Goal: Information Seeking & Learning: Learn about a topic

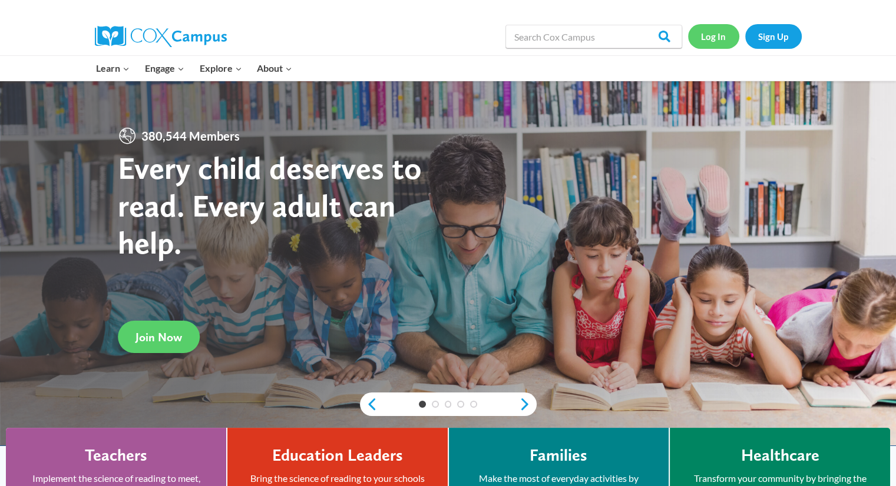
click at [716, 41] on link "Log In" at bounding box center [713, 36] width 51 height 24
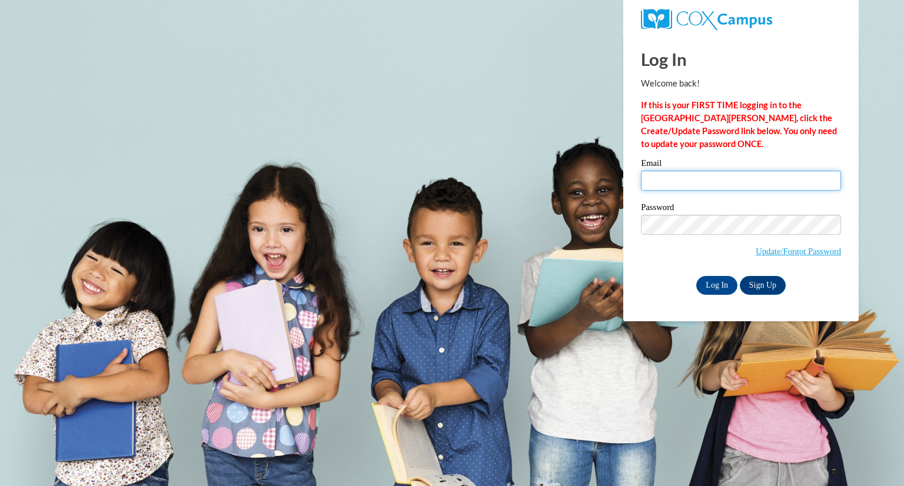
click at [701, 175] on input "Email" at bounding box center [741, 181] width 200 height 20
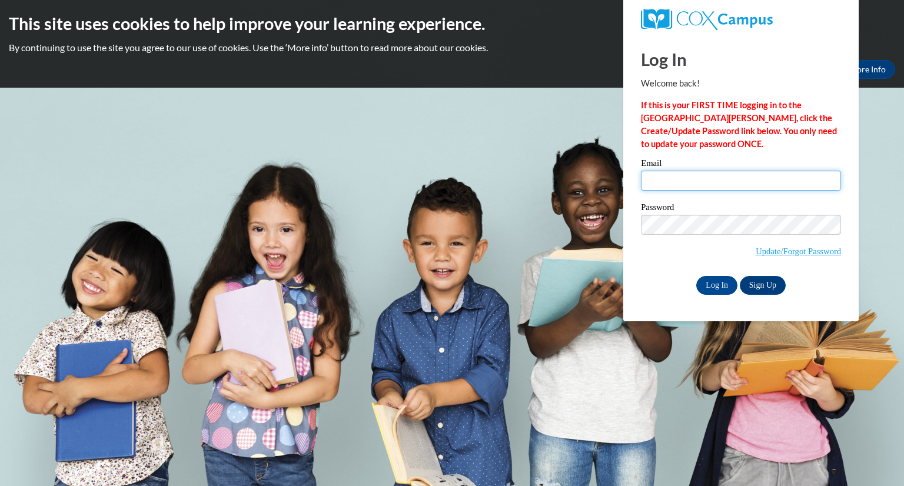
type input "smoser@daltonstate.edu"
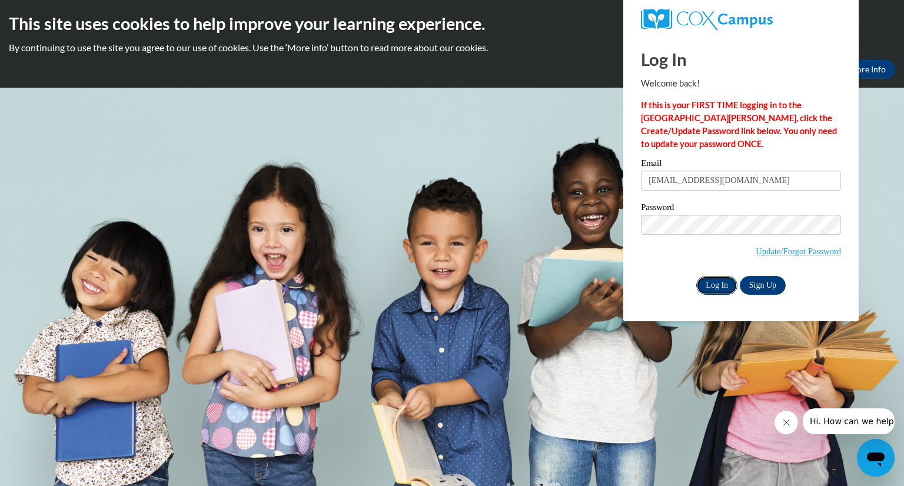
click at [711, 288] on input "Log In" at bounding box center [717, 285] width 41 height 19
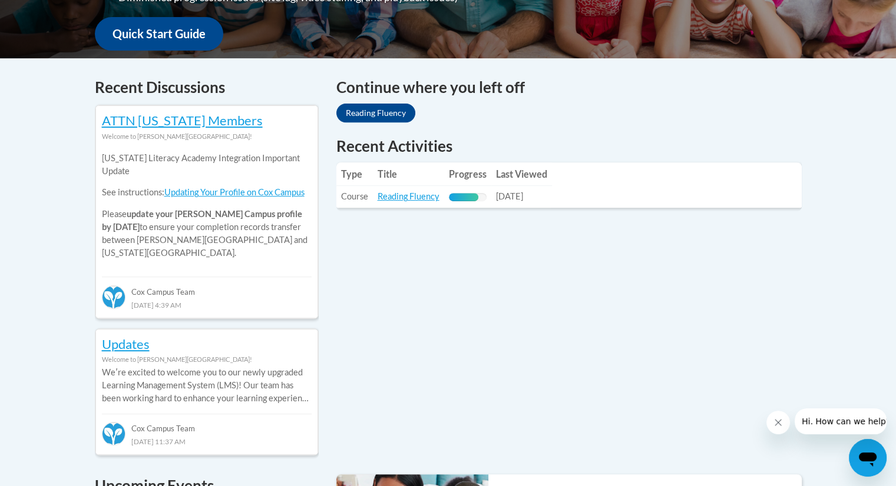
scroll to position [444, 0]
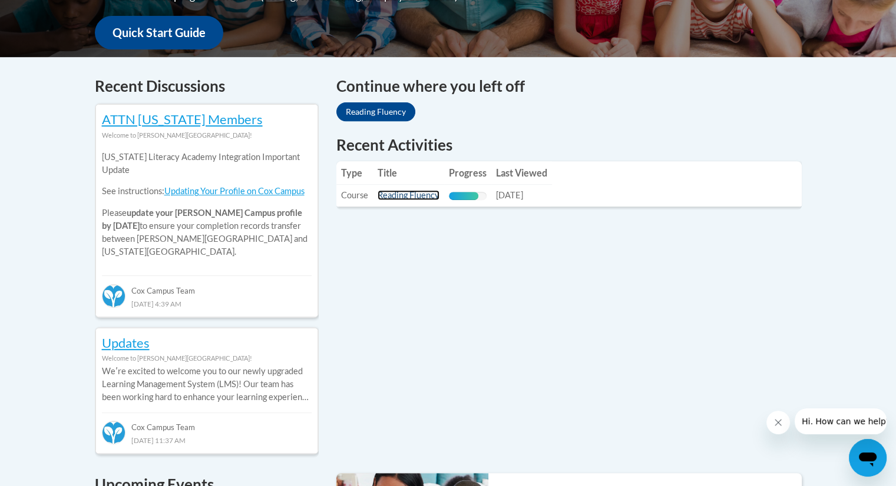
click at [409, 194] on link "Reading Fluency" at bounding box center [408, 195] width 62 height 10
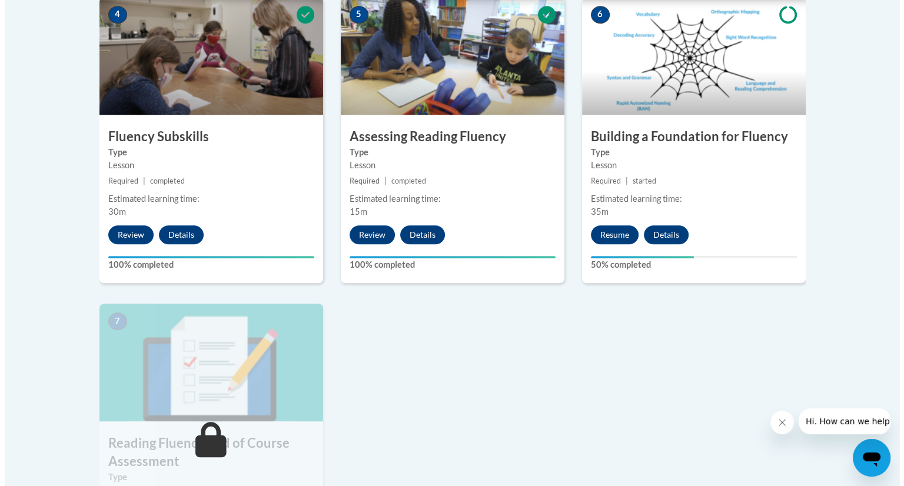
scroll to position [706, 0]
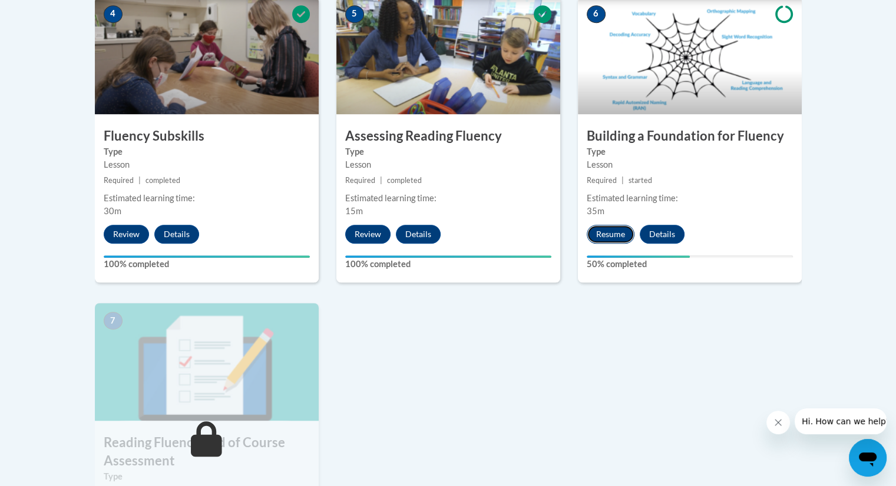
click at [616, 231] on button "Resume" at bounding box center [610, 234] width 48 height 19
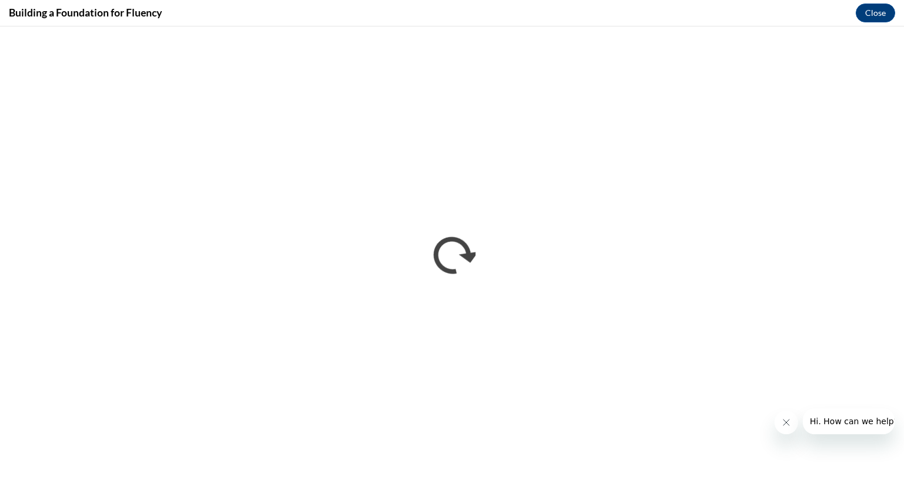
scroll to position [0, 0]
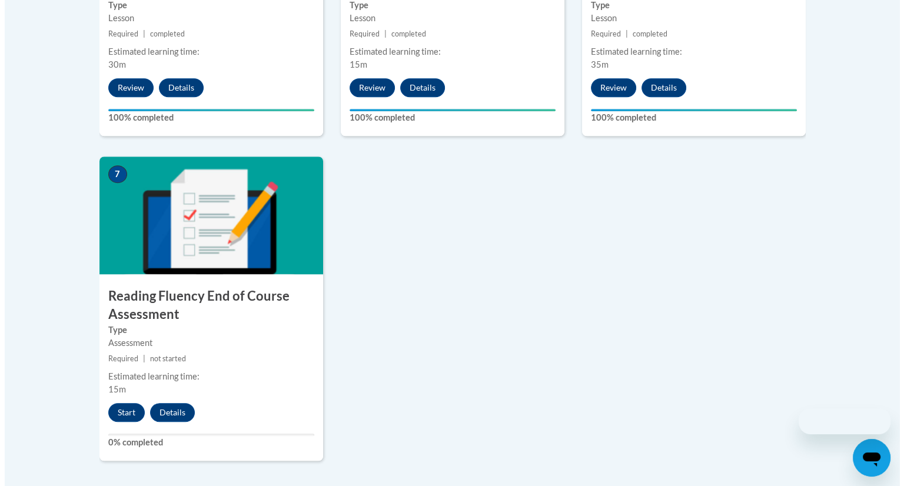
scroll to position [853, 0]
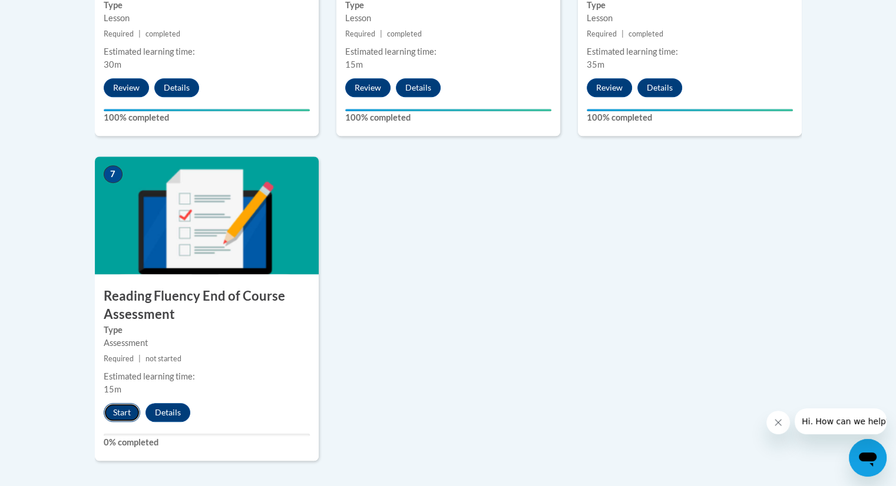
click at [127, 408] on button "Start" at bounding box center [122, 412] width 37 height 19
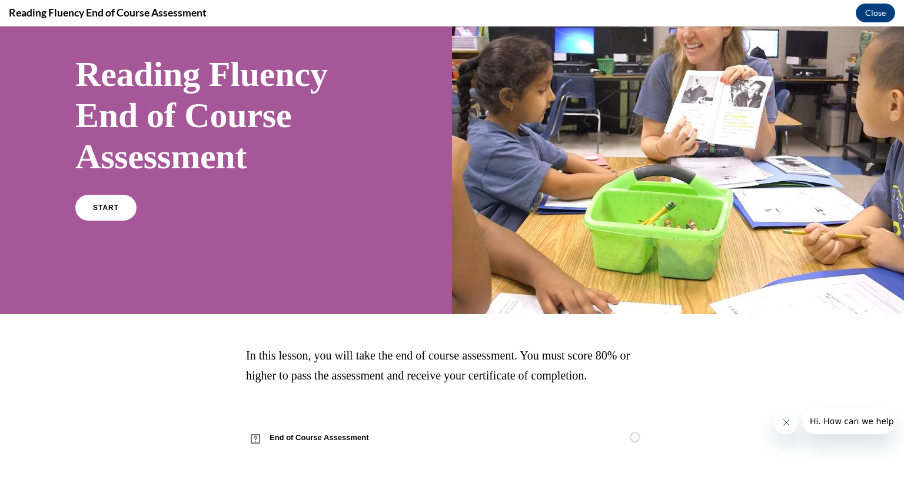
scroll to position [0, 0]
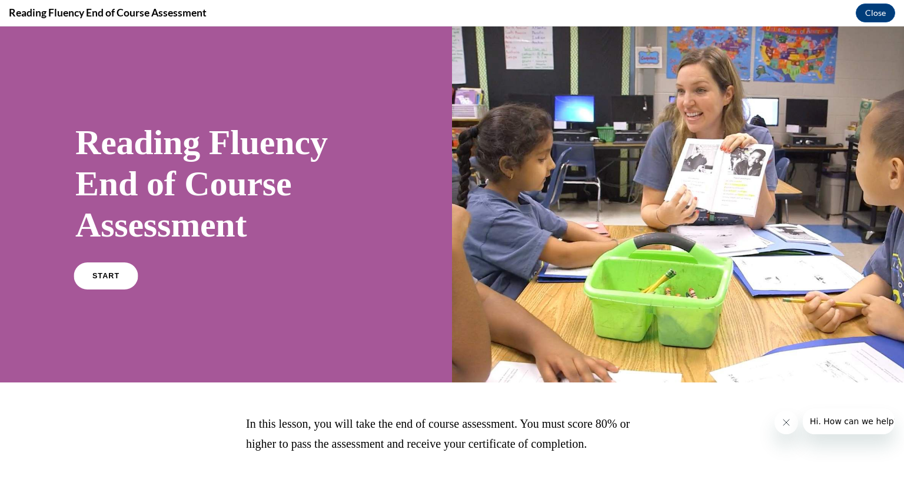
click at [111, 279] on span "START" at bounding box center [105, 276] width 27 height 9
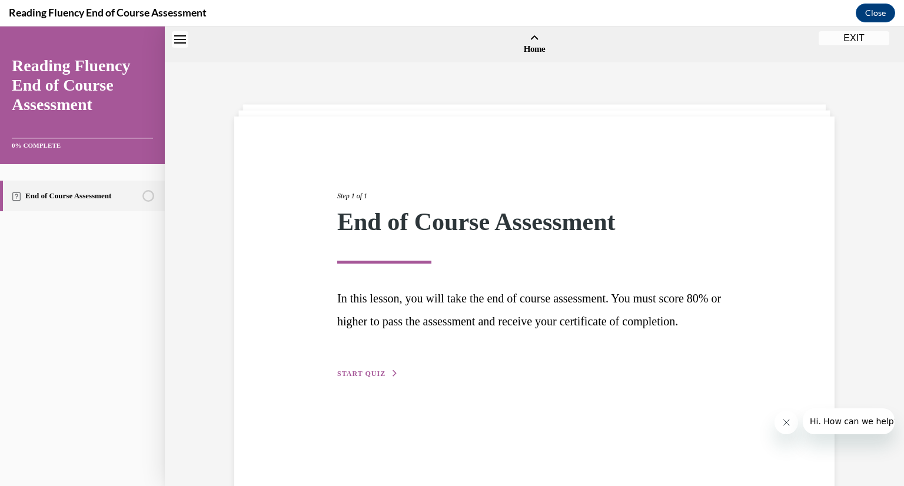
scroll to position [37, 0]
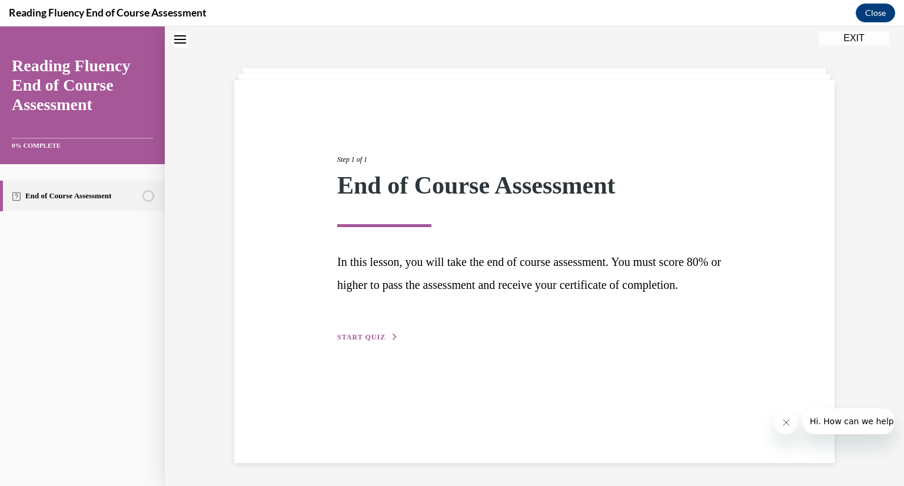
click at [374, 342] on span "START QUIZ" at bounding box center [361, 337] width 48 height 8
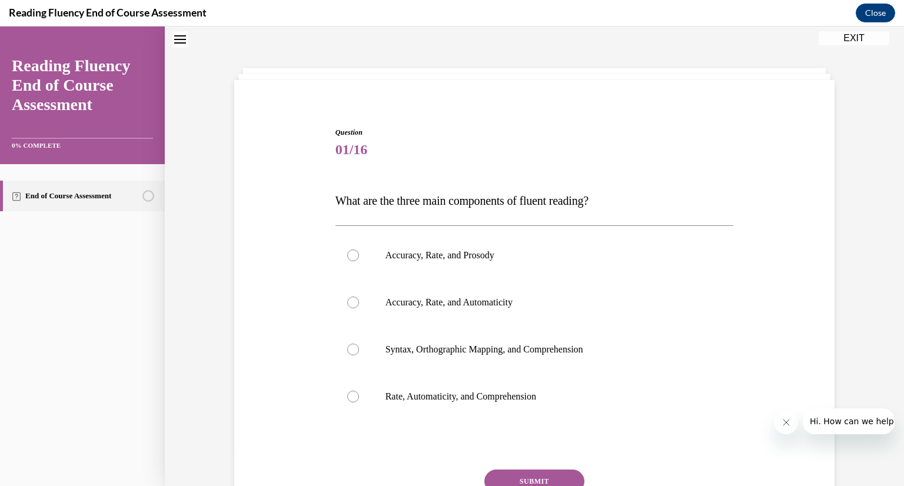
drag, startPoint x: 330, startPoint y: 198, endPoint x: 641, endPoint y: 204, distance: 311.5
click at [641, 204] on div "Question 01/16 What are the three main components of fluent reading?  Accuracy,…" at bounding box center [535, 338] width 405 height 457
copy span "What are the three main components of fluent reading?"
click at [433, 252] on p "Accuracy, Rate, and Prosody" at bounding box center [545, 256] width 319 height 12
click at [359, 252] on input "Accuracy, Rate, and Prosody" at bounding box center [353, 256] width 12 height 12
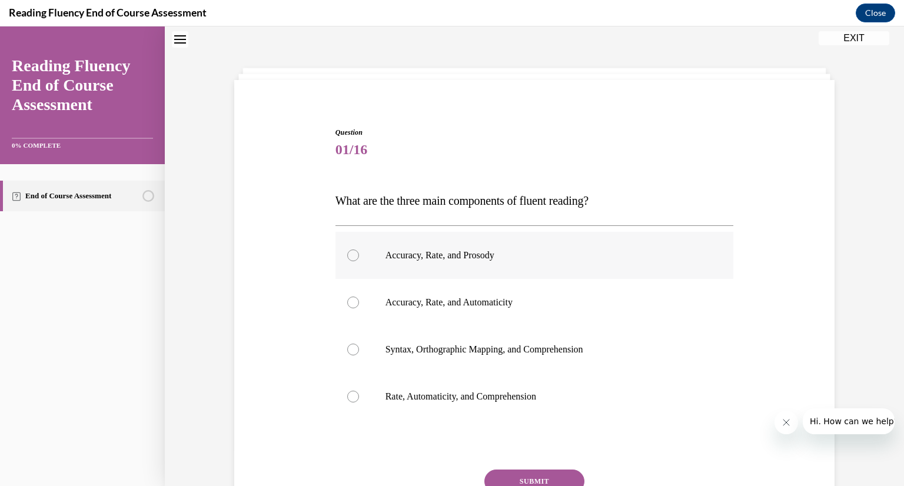
radio input "true"
click at [540, 478] on button "SUBMIT" at bounding box center [535, 482] width 100 height 24
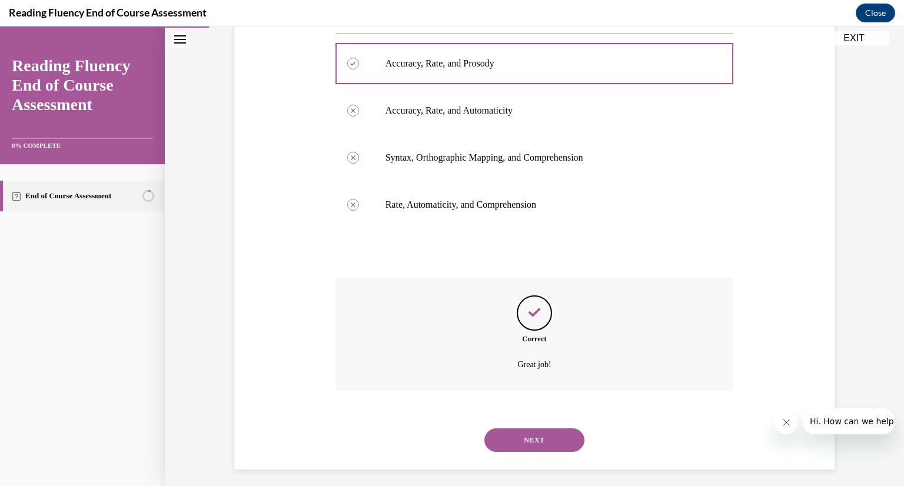
scroll to position [236, 0]
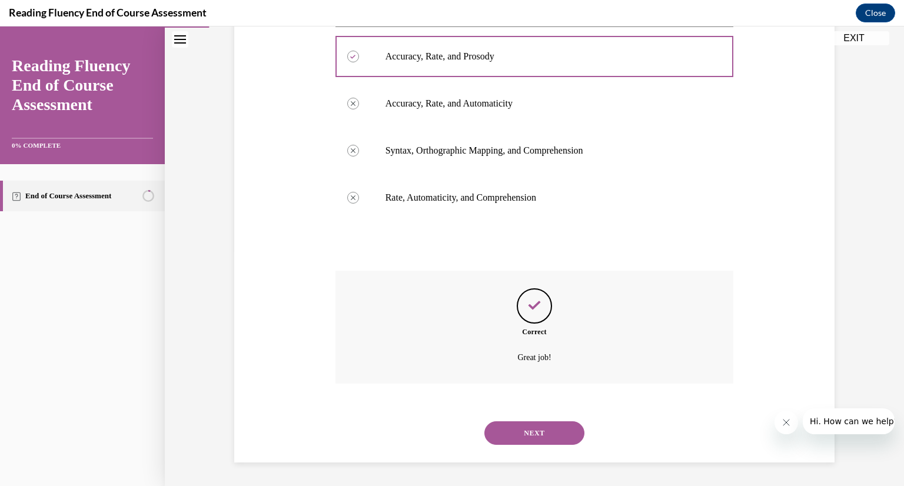
click at [548, 432] on button "NEXT" at bounding box center [535, 434] width 100 height 24
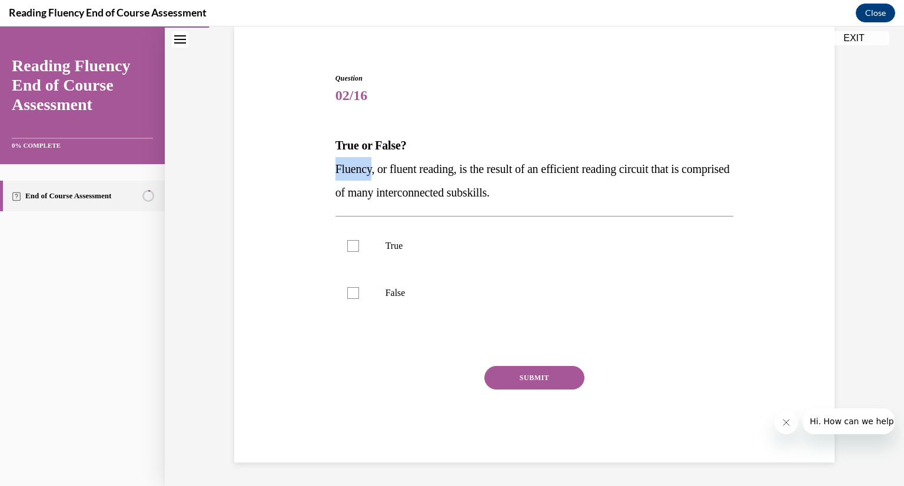
drag, startPoint x: 330, startPoint y: 161, endPoint x: 370, endPoint y: 169, distance: 40.8
click at [370, 169] on p "Fluency, or fluent reading, is the result of an efficient reading circuit that …" at bounding box center [535, 180] width 399 height 47
drag, startPoint x: 330, startPoint y: 141, endPoint x: 598, endPoint y: 184, distance: 271.9
click at [598, 184] on div "Question 02/16 True or False? Fluency, or fluent reading, is the result of an e…" at bounding box center [535, 258] width 405 height 407
copy div "True or False? Fluency, or fluent reading, is the result of an efficient readin…"
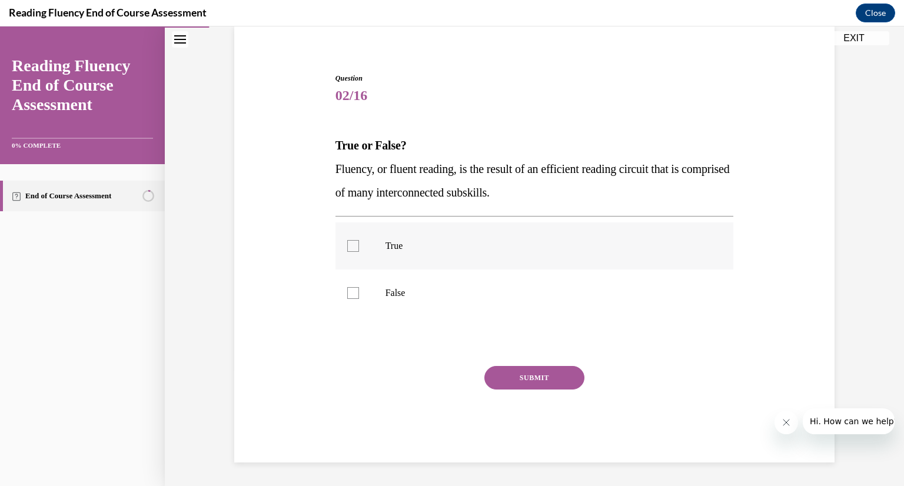
click at [359, 248] on label "True" at bounding box center [535, 246] width 399 height 47
click at [359, 248] on input "True" at bounding box center [353, 246] width 12 height 12
checkbox input "true"
click at [506, 380] on button "SUBMIT" at bounding box center [535, 378] width 100 height 24
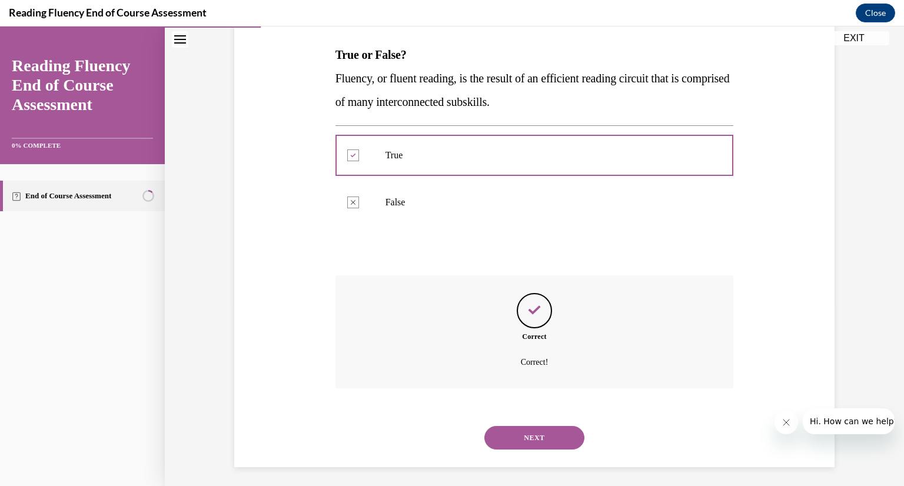
scroll to position [186, 0]
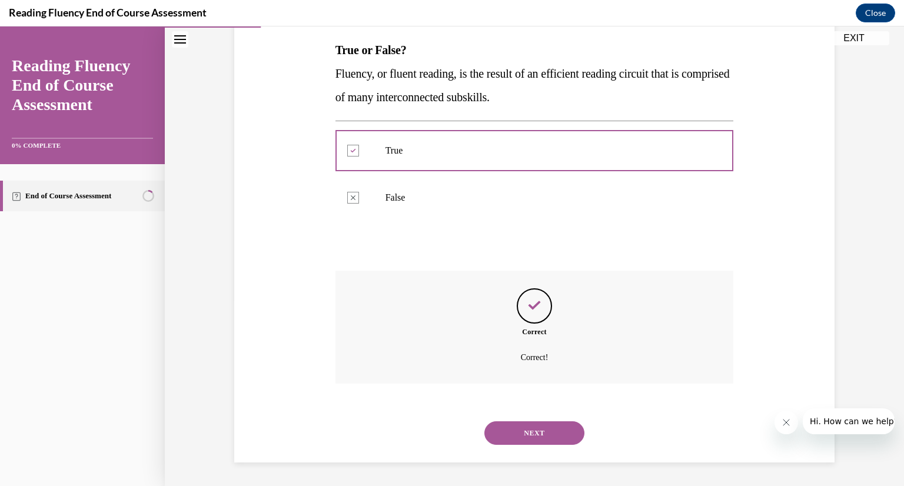
drag, startPoint x: 535, startPoint y: 422, endPoint x: 525, endPoint y: 443, distance: 23.7
click at [525, 443] on button "NEXT" at bounding box center [535, 434] width 100 height 24
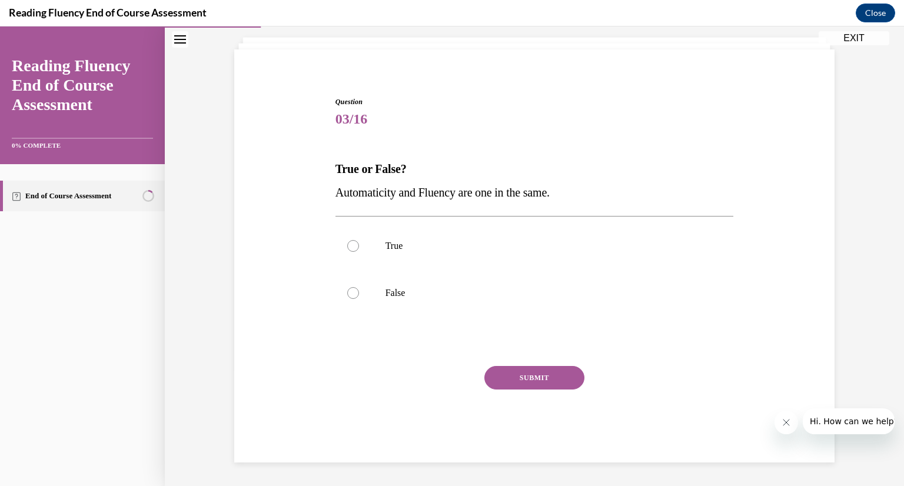
scroll to position [67, 0]
drag, startPoint x: 331, startPoint y: 193, endPoint x: 594, endPoint y: 201, distance: 262.7
click at [594, 201] on p "Automaticity and Fluency are one in the same." at bounding box center [535, 193] width 399 height 24
drag, startPoint x: 330, startPoint y: 163, endPoint x: 595, endPoint y: 201, distance: 268.3
click at [595, 201] on div "Question 03/16 True or False? Automaticity and Fluency are one in the same.  Tr…" at bounding box center [535, 271] width 405 height 384
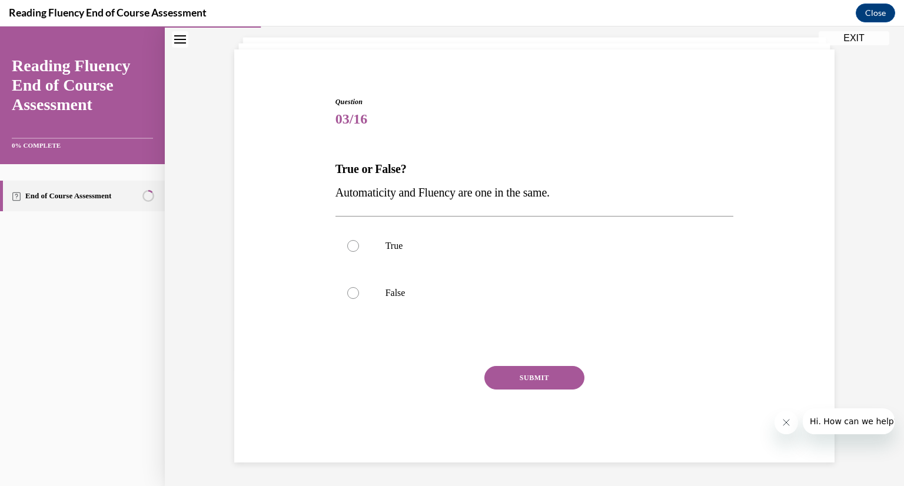
copy div "True or False? Automaticity and Fluency are one in the same."
drag, startPoint x: 370, startPoint y: 271, endPoint x: 385, endPoint y: 304, distance: 36.6
click at [385, 304] on label "False" at bounding box center [535, 293] width 399 height 47
click at [359, 299] on input "False" at bounding box center [353, 293] width 12 height 12
radio input "true"
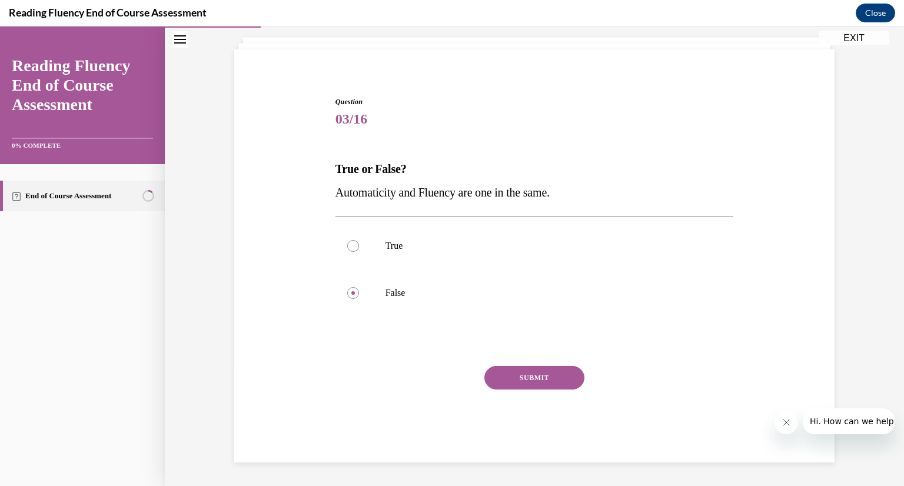
click at [523, 377] on button "SUBMIT" at bounding box center [535, 378] width 100 height 24
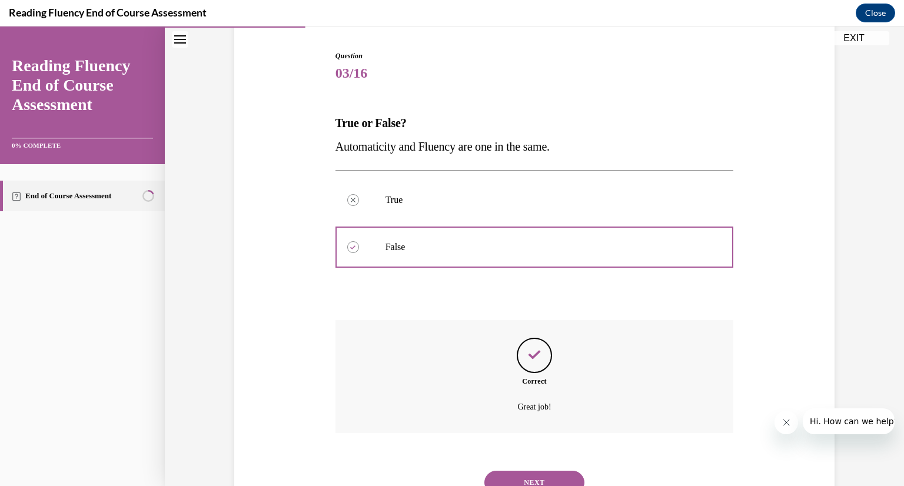
scroll to position [163, 0]
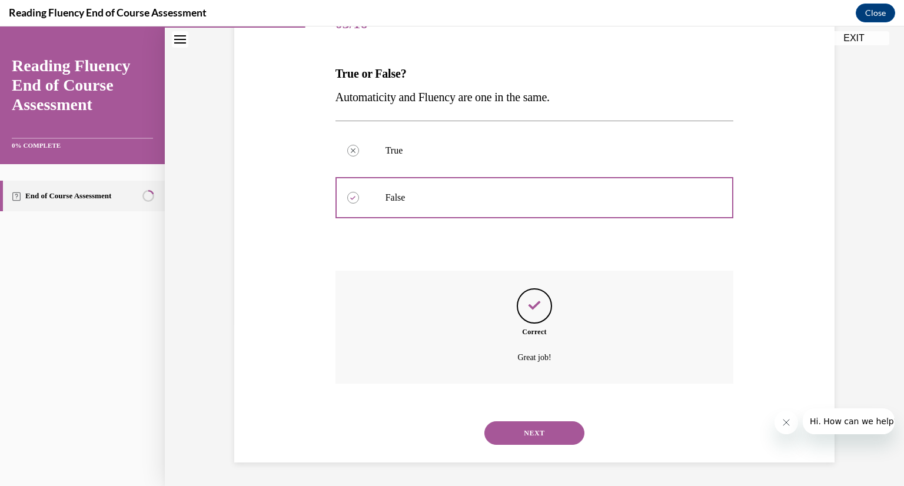
click at [527, 427] on button "NEXT" at bounding box center [535, 434] width 100 height 24
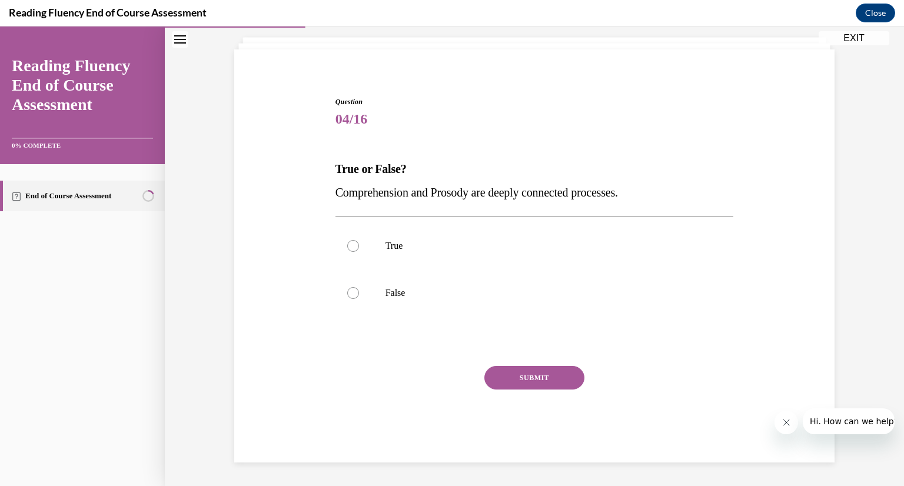
scroll to position [67, 0]
drag, startPoint x: 332, startPoint y: 168, endPoint x: 683, endPoint y: 181, distance: 351.2
click at [683, 181] on div "True or False? Comprehension and Prosody are deeply connected processes." at bounding box center [535, 180] width 399 height 47
copy div "True or False? Comprehension and Prosody are deeply connected processes."
click at [379, 241] on label "True" at bounding box center [535, 246] width 399 height 47
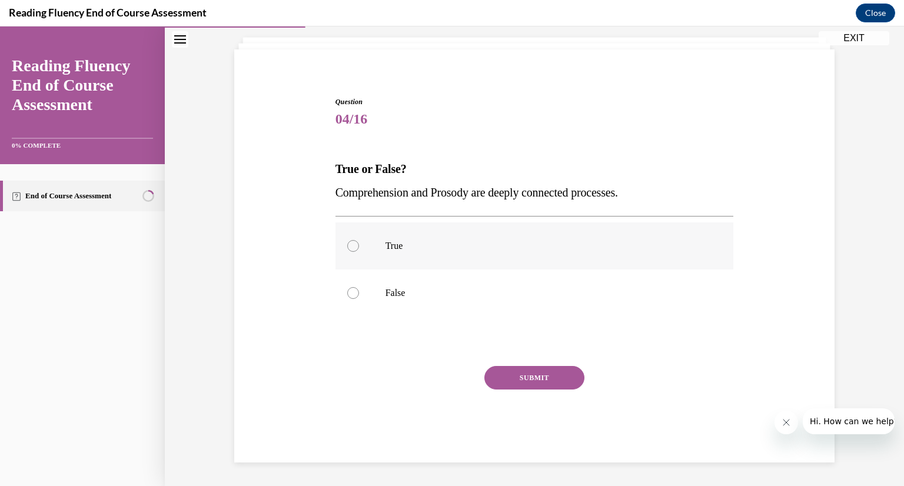
click at [359, 241] on input "True" at bounding box center [353, 246] width 12 height 12
radio input "true"
click at [521, 371] on button "SUBMIT" at bounding box center [535, 378] width 100 height 24
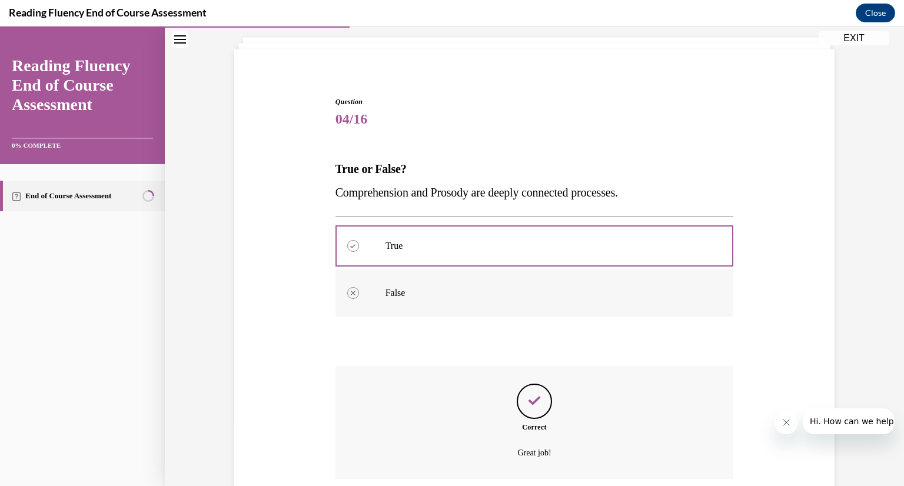
scroll to position [163, 0]
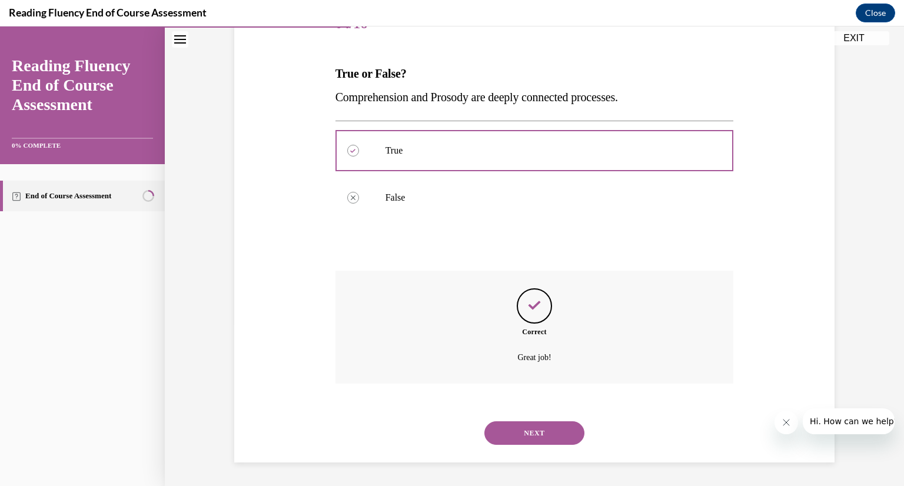
click at [549, 429] on button "NEXT" at bounding box center [535, 434] width 100 height 24
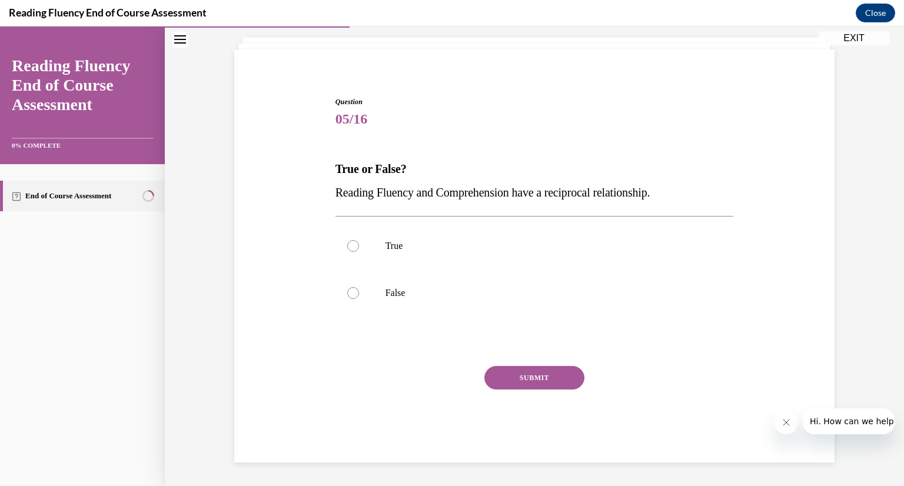
scroll to position [67, 0]
drag, startPoint x: 332, startPoint y: 168, endPoint x: 752, endPoint y: 197, distance: 421.4
click at [752, 197] on div "Question 05/16 True or False? Reading Fluency and Comprehension have a reciproc…" at bounding box center [534, 262] width 606 height 402
copy div "True or False? Reading Fluency and Comprehension have a reciprocal relationship."
click at [393, 243] on p "True" at bounding box center [545, 246] width 319 height 12
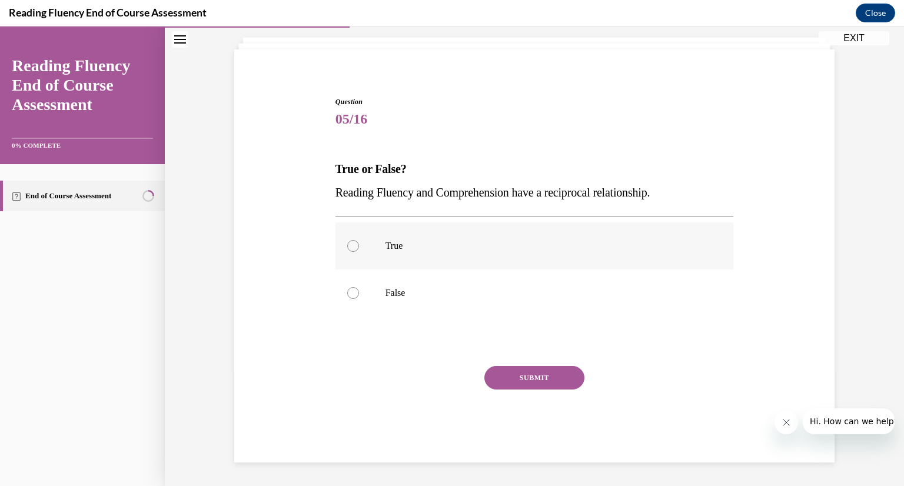
click at [359, 243] on input "True" at bounding box center [353, 246] width 12 height 12
radio input "true"
click at [526, 374] on button "SUBMIT" at bounding box center [535, 378] width 100 height 24
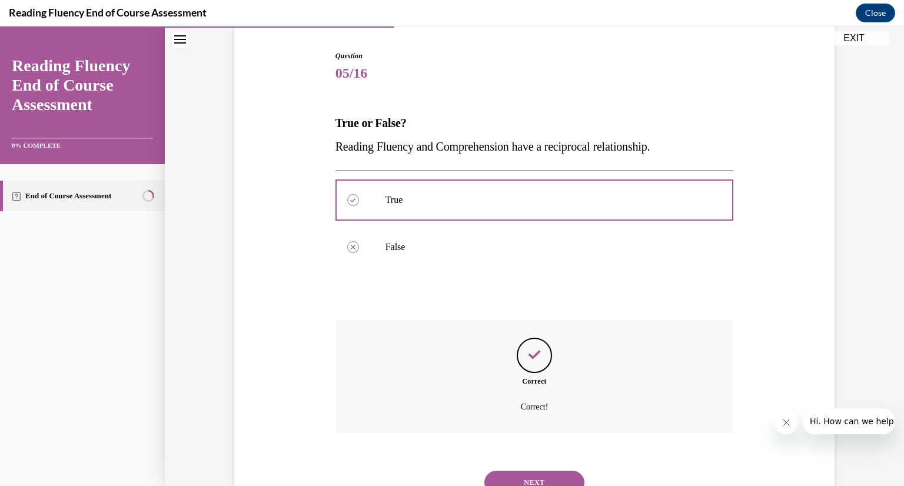
scroll to position [163, 0]
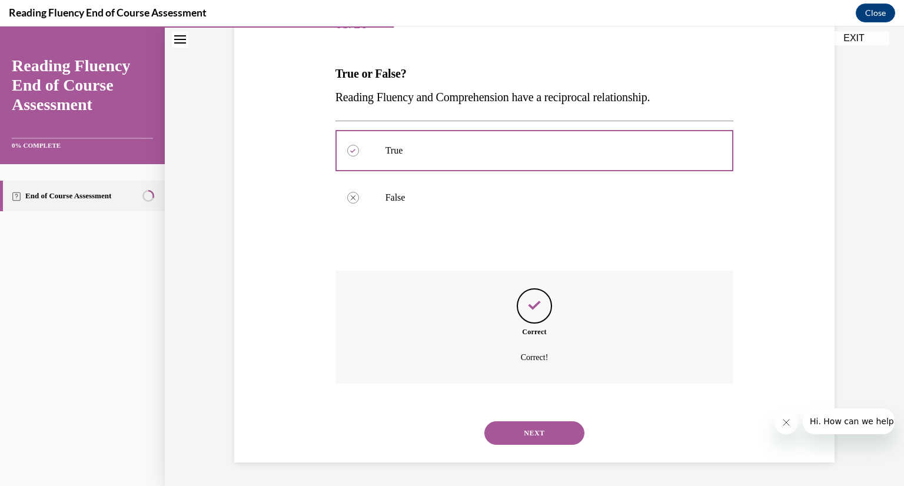
click at [551, 434] on button "NEXT" at bounding box center [535, 434] width 100 height 24
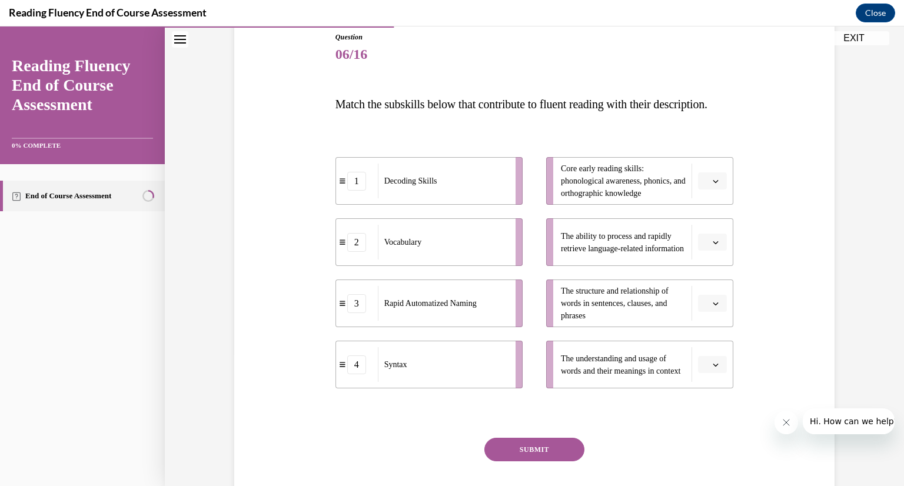
click at [712, 313] on button "button" at bounding box center [712, 304] width 29 height 18
click at [708, 442] on div "4" at bounding box center [706, 448] width 29 height 24
click at [714, 367] on icon "button" at bounding box center [716, 365] width 5 height 3
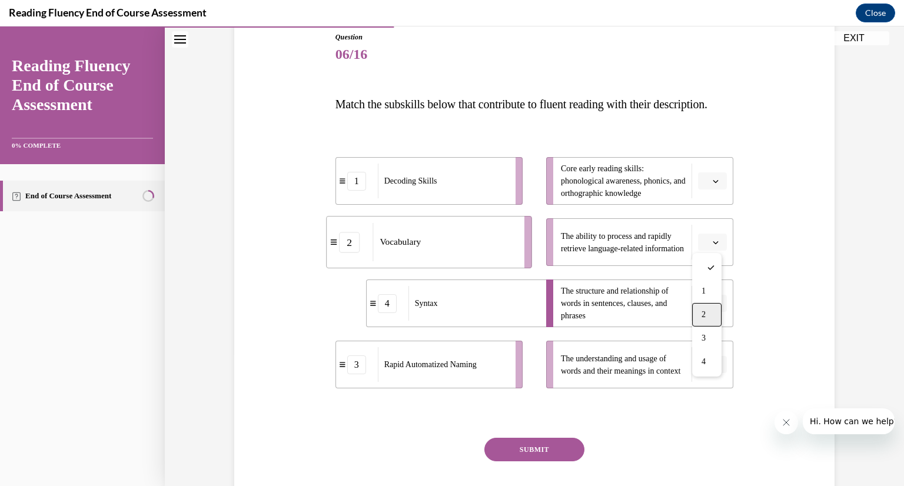
click at [710, 311] on div "2" at bounding box center [706, 315] width 29 height 24
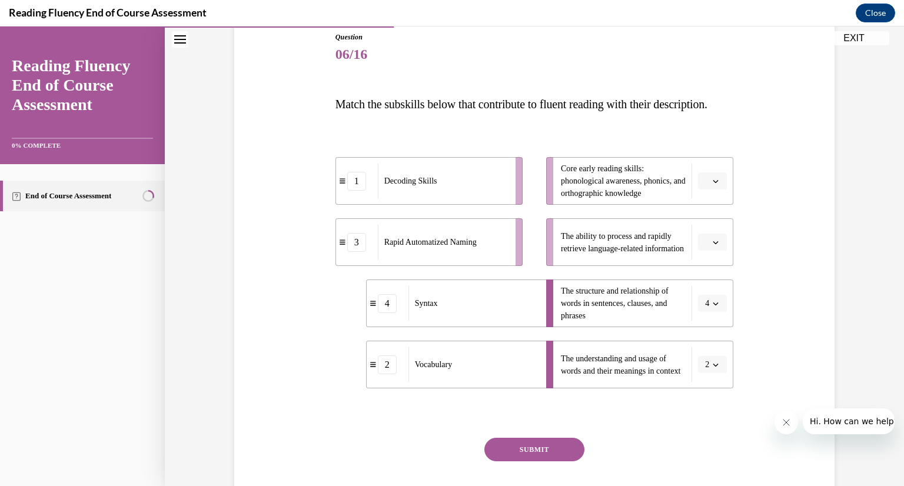
click at [721, 251] on button "button" at bounding box center [712, 243] width 29 height 18
click at [711, 361] on div "3" at bounding box center [706, 363] width 29 height 24
click at [713, 190] on button "button" at bounding box center [712, 182] width 29 height 18
click at [714, 252] on div "1" at bounding box center [706, 255] width 29 height 24
click at [539, 462] on button "SUBMIT" at bounding box center [535, 450] width 100 height 24
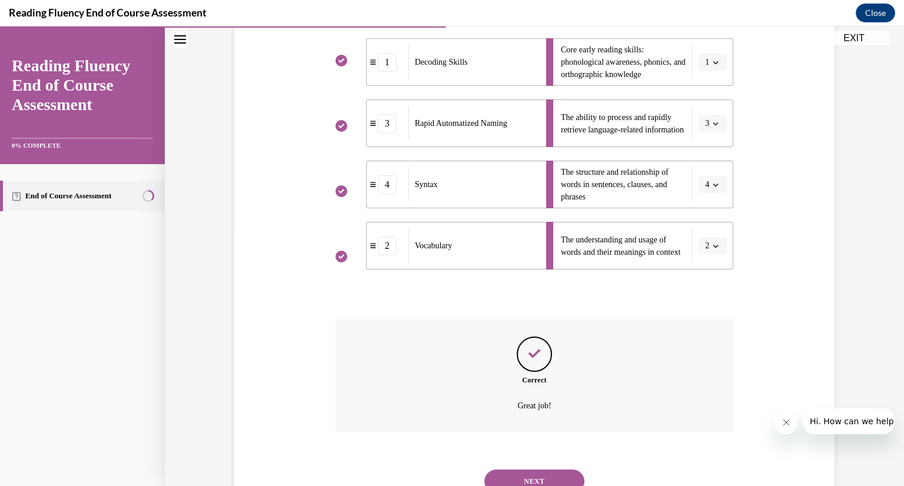
scroll to position [323, 0]
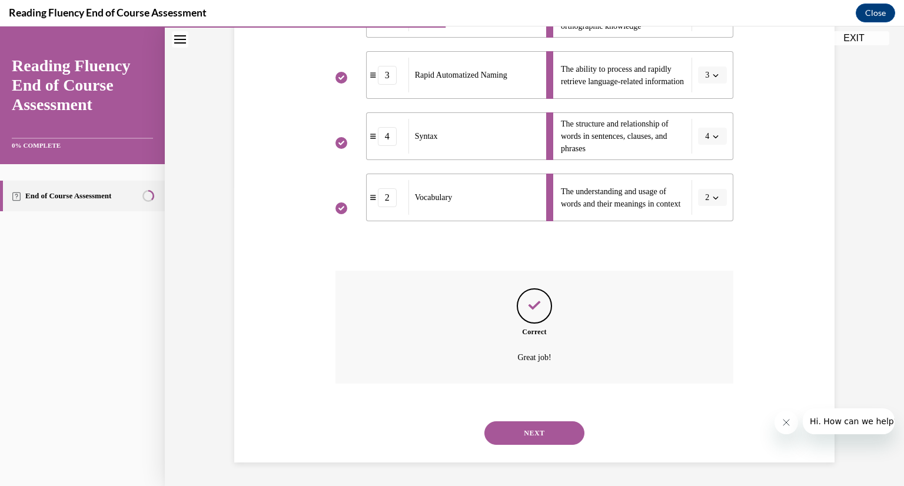
click at [542, 429] on button "NEXT" at bounding box center [535, 434] width 100 height 24
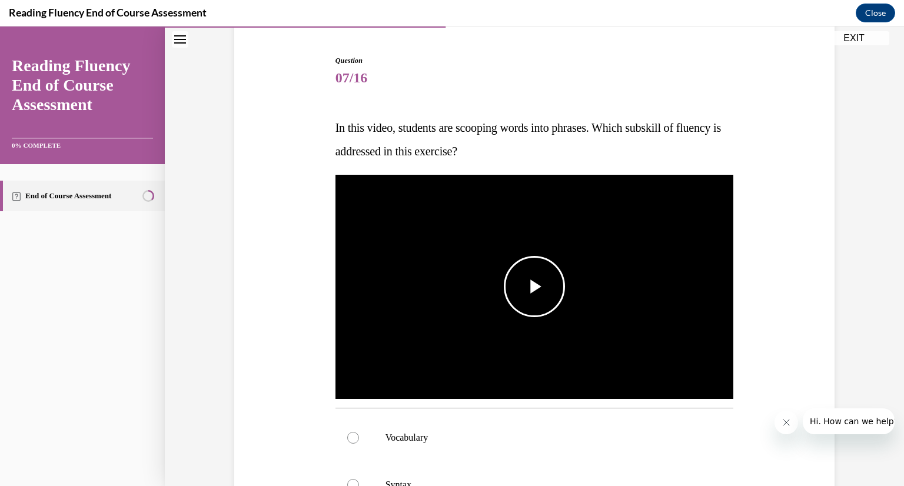
scroll to position [108, 0]
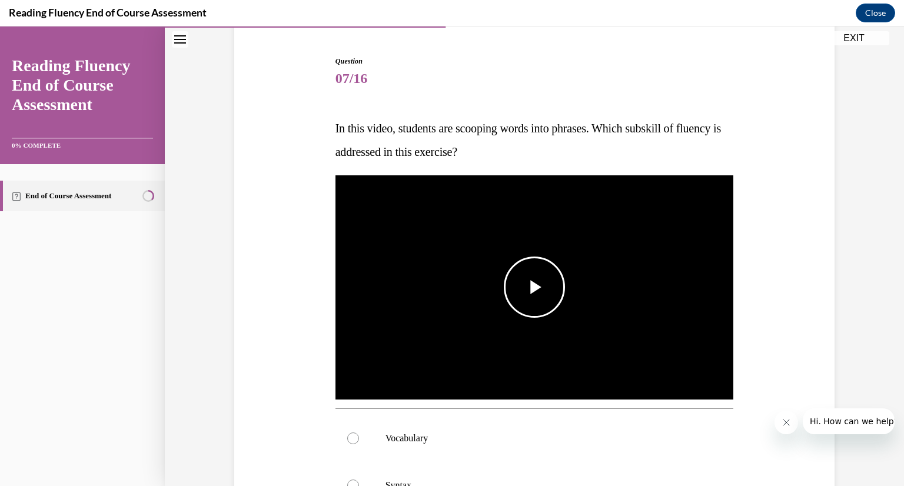
click at [535, 287] on span "Video player" at bounding box center [535, 287] width 0 height 0
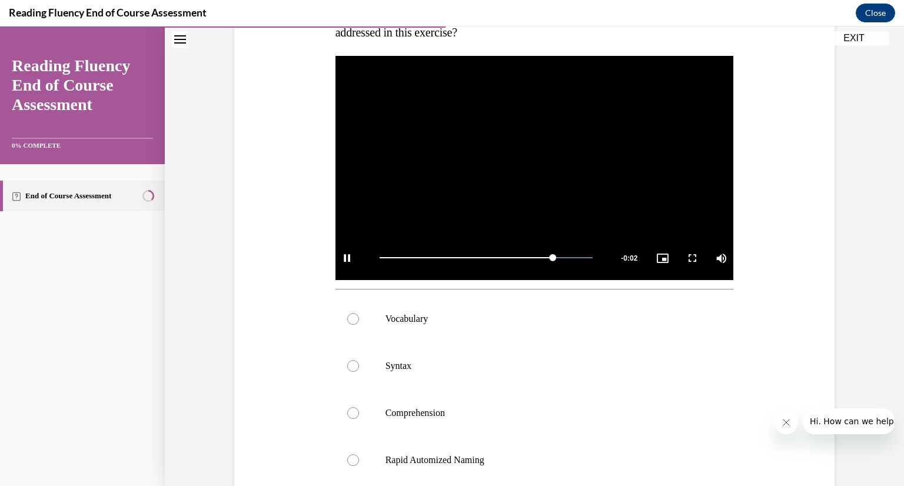
scroll to position [228, 0]
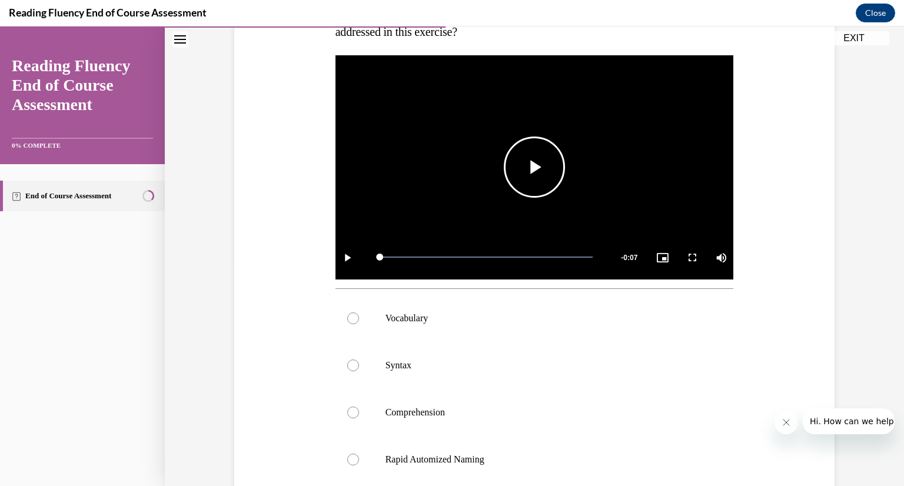
click at [535, 167] on span "Video player" at bounding box center [535, 167] width 0 height 0
click at [422, 464] on p "Rapid Automized Naming" at bounding box center [545, 460] width 319 height 12
click at [359, 464] on input "Rapid Automized Naming" at bounding box center [353, 460] width 12 height 12
radio input "true"
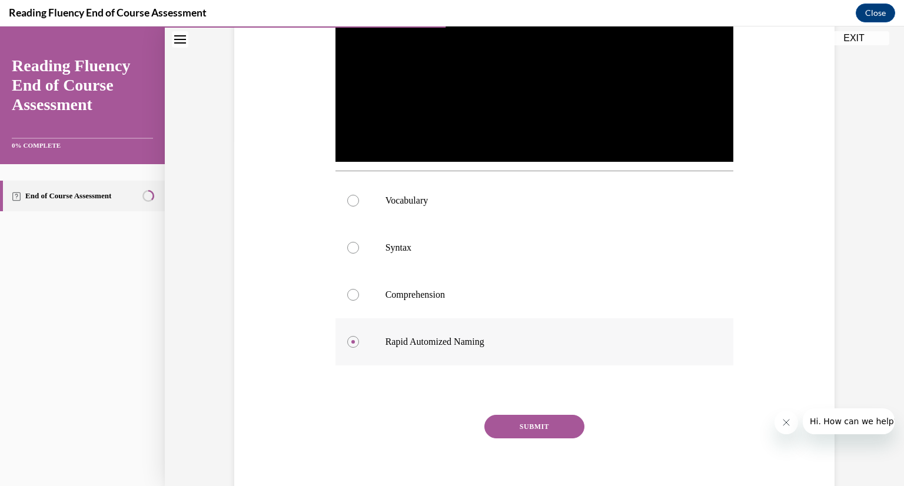
scroll to position [363, 0]
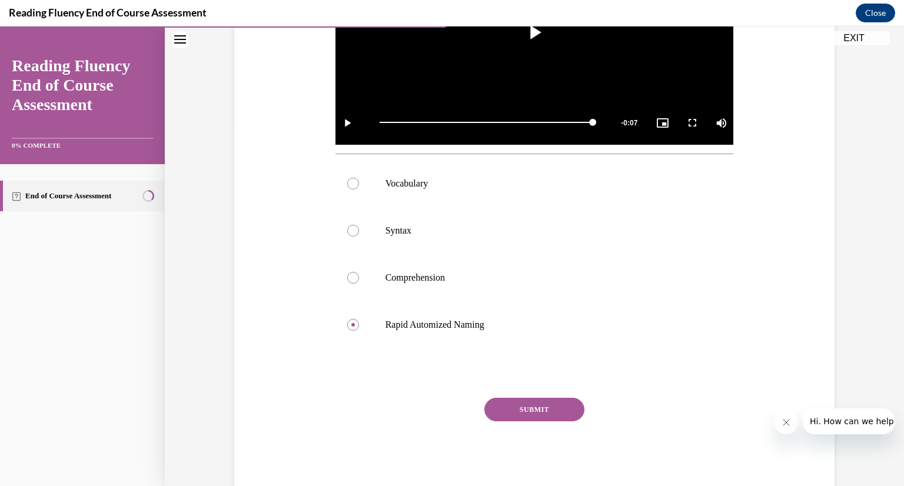
click at [526, 419] on button "SUBMIT" at bounding box center [535, 410] width 100 height 24
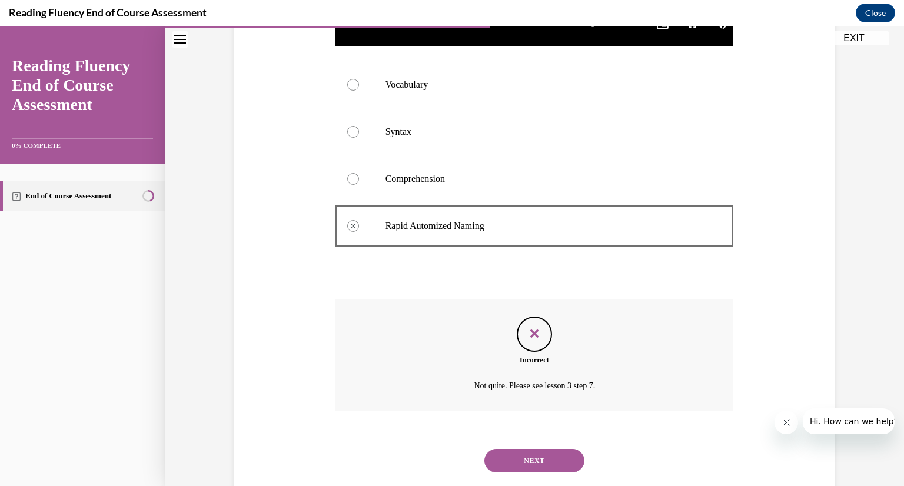
scroll to position [489, 0]
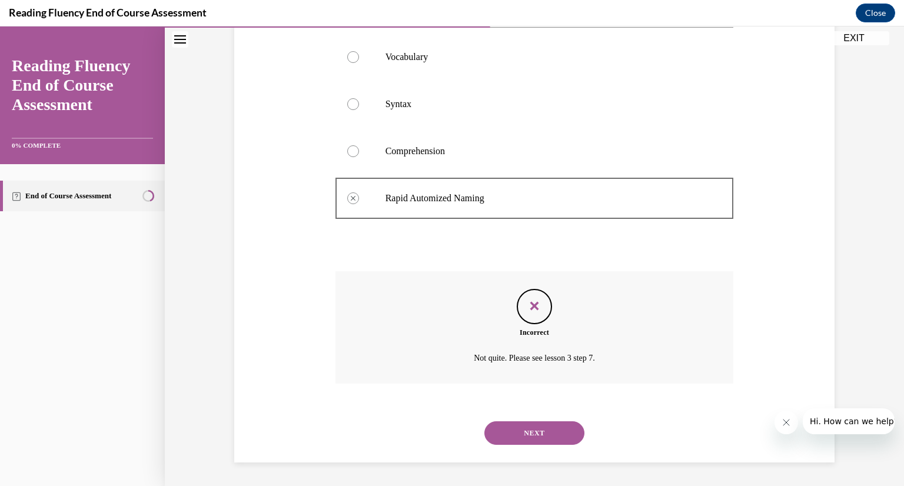
click at [525, 436] on button "NEXT" at bounding box center [535, 434] width 100 height 24
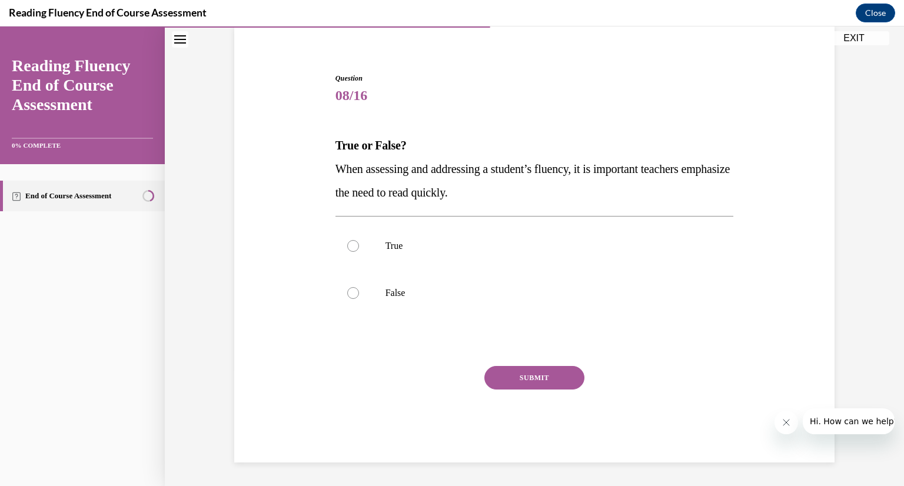
drag, startPoint x: 333, startPoint y: 142, endPoint x: 619, endPoint y: 197, distance: 291.9
click at [619, 197] on div "True or False? When assessing and addressing a student’s fluency, it is importa…" at bounding box center [535, 169] width 399 height 71
copy div "True or False? When assessing and addressing a student’s fluency, it is importa…"
click at [389, 276] on label "False" at bounding box center [535, 293] width 399 height 47
click at [359, 287] on input "False" at bounding box center [353, 293] width 12 height 12
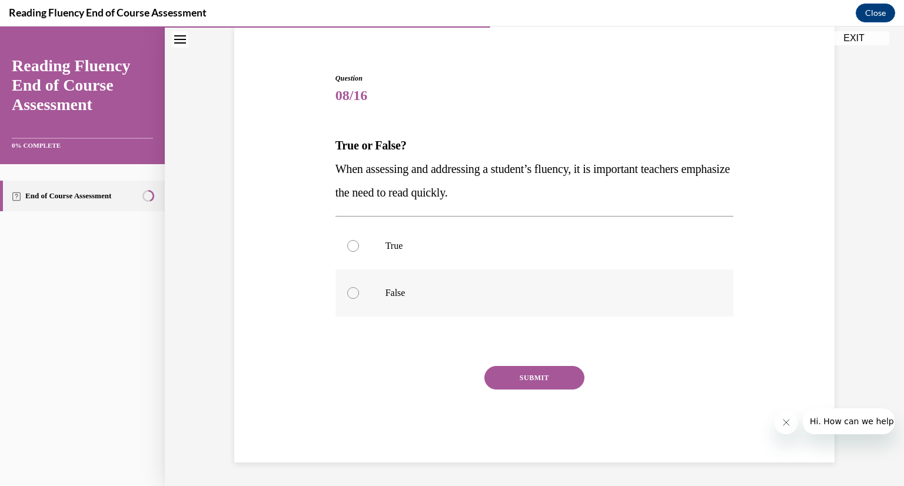
radio input "true"
click at [531, 377] on button "SUBMIT" at bounding box center [535, 378] width 100 height 24
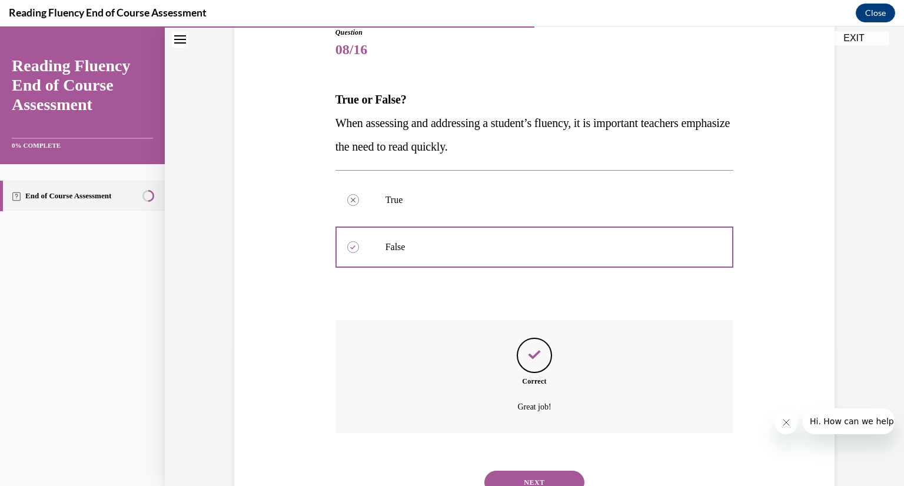
scroll to position [186, 0]
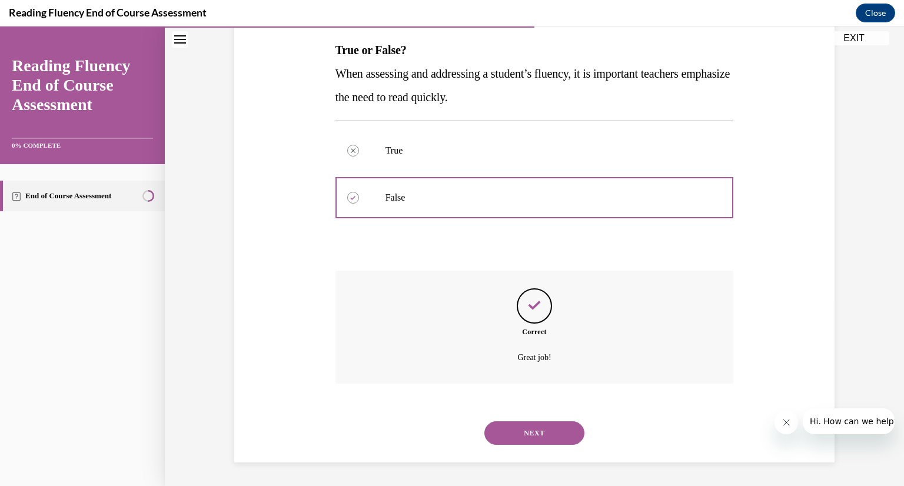
click at [502, 435] on button "NEXT" at bounding box center [535, 434] width 100 height 24
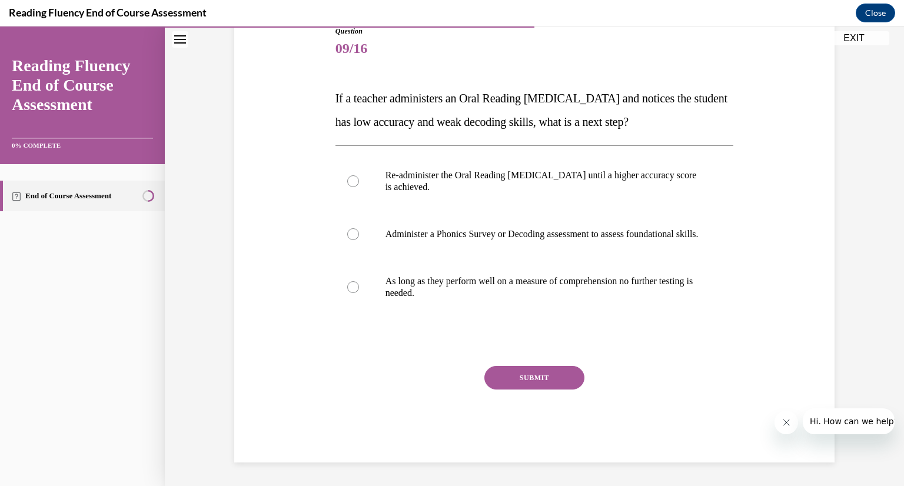
scroll to position [131, 0]
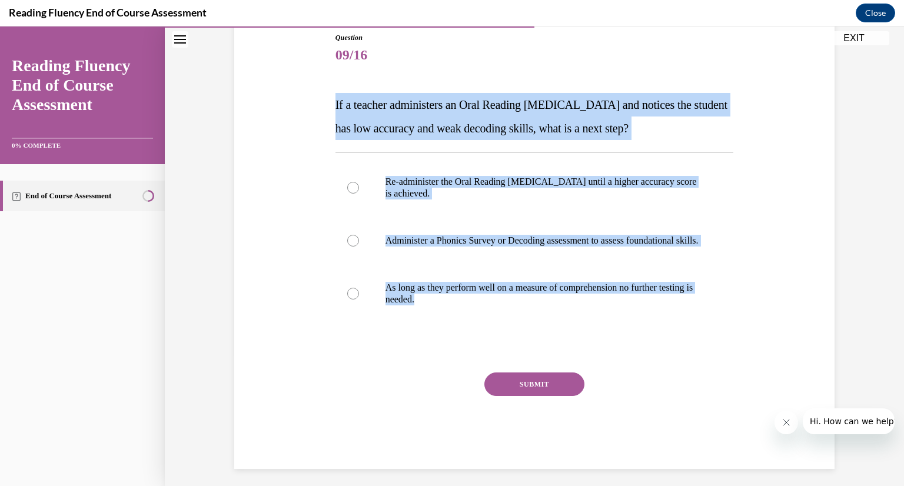
drag, startPoint x: 332, startPoint y: 102, endPoint x: 720, endPoint y: 336, distance: 452.2
click at [720, 336] on div "Question 09/16 If a teacher administers an Oral Reading Fluency assessment and …" at bounding box center [535, 250] width 399 height 437
copy div "If a teacher administers an Oral Reading Fluency assessment and notices the stu…"
click at [358, 156] on div "Re-administer the Oral Reading Fluency assessment until a higher accuracy score…" at bounding box center [535, 240] width 399 height 177
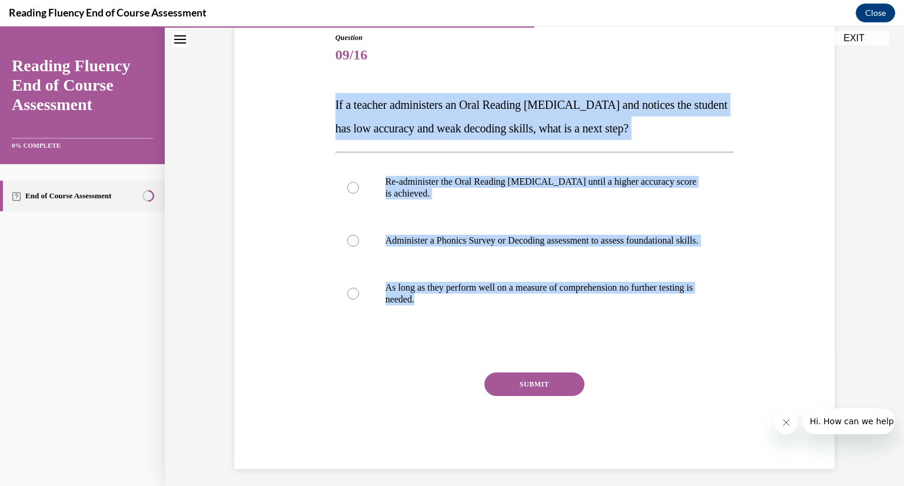
drag, startPoint x: 329, startPoint y: 99, endPoint x: 614, endPoint y: 349, distance: 379.3
click at [614, 349] on div "Question 09/16 If a teacher administers an Oral Reading Fluency assessment and …" at bounding box center [535, 242] width 405 height 455
copy div "If a teacher administers an Oral Reading Fluency assessment and notices the stu…"
click at [437, 241] on p "Administer a Phonics Survey or Decoding assessment to assess foundational skill…" at bounding box center [545, 241] width 319 height 12
click at [359, 241] on input "Administer a Phonics Survey or Decoding assessment to assess foundational skill…" at bounding box center [353, 241] width 12 height 12
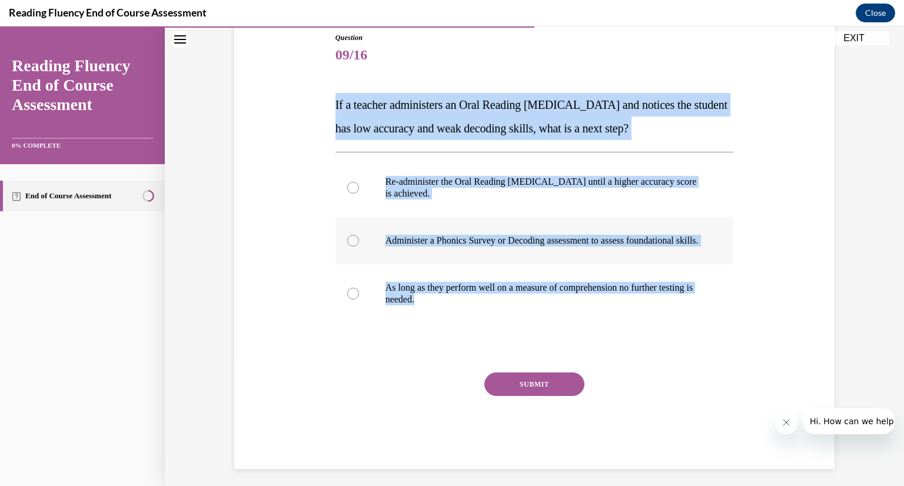
radio input "true"
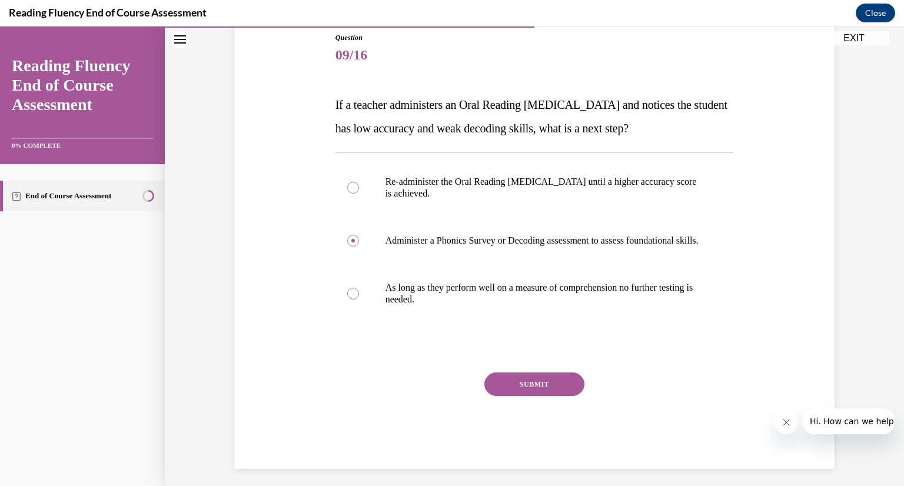
click at [530, 396] on button "SUBMIT" at bounding box center [535, 385] width 100 height 24
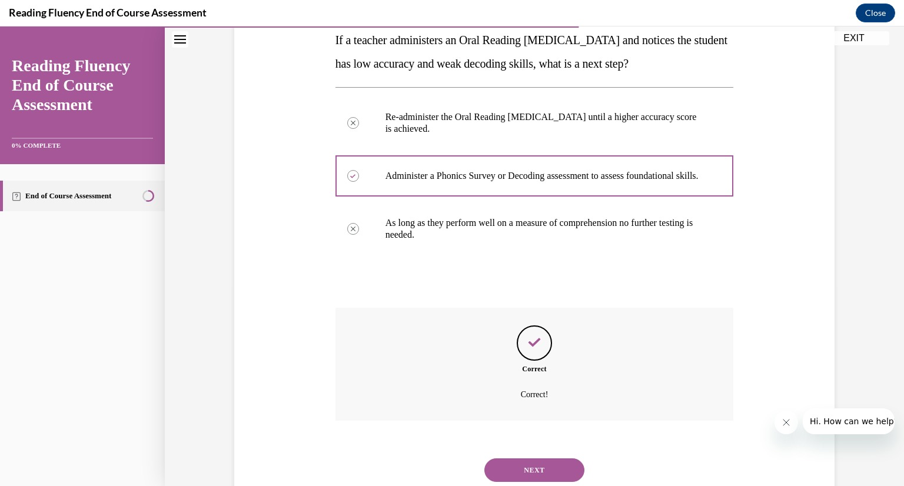
scroll to position [245, 0]
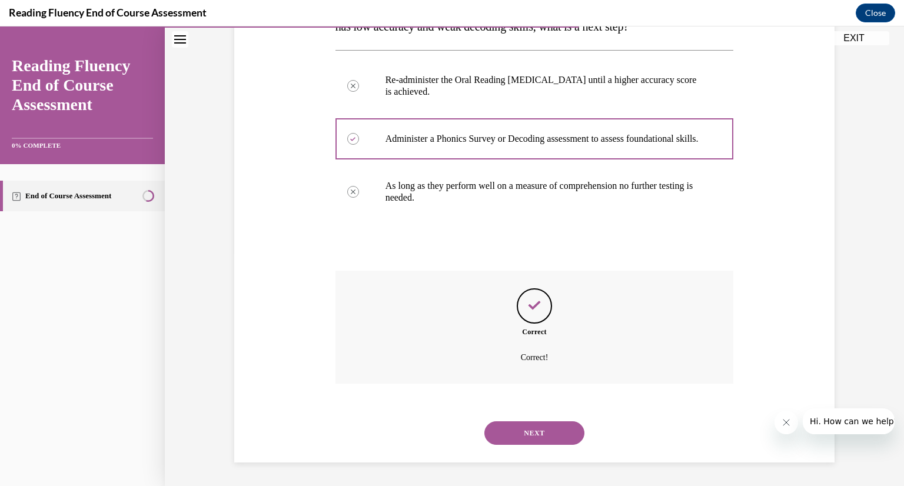
click at [533, 432] on button "NEXT" at bounding box center [535, 434] width 100 height 24
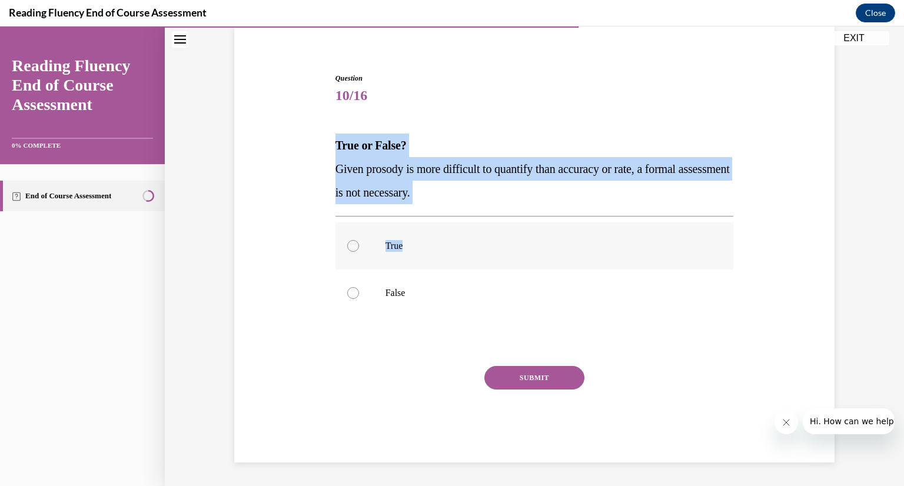
drag, startPoint x: 332, startPoint y: 144, endPoint x: 553, endPoint y: 222, distance: 234.1
click at [553, 222] on div "Question 10/16 True or False? Given prosody is more difficult to quantify than …" at bounding box center [535, 268] width 399 height 390
click at [553, 223] on label "True" at bounding box center [535, 246] width 399 height 47
click at [359, 240] on input "True" at bounding box center [353, 246] width 12 height 12
radio input "true"
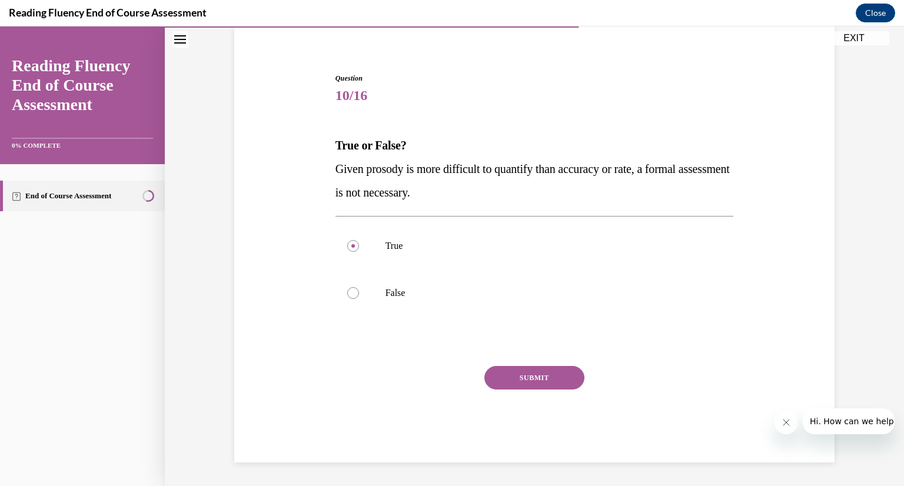
drag, startPoint x: 329, startPoint y: 140, endPoint x: 542, endPoint y: 186, distance: 218.0
click at [542, 186] on div "Question 10/16 True or False? Given prosody is more difficult to quantify than …" at bounding box center [535, 258] width 405 height 407
copy div "True or False? Given prosody is more difficult to quantify than accuracy or rat…"
click at [542, 186] on p "Given prosody is more difficult to quantify than accuracy or rate, a formal ass…" at bounding box center [535, 180] width 399 height 47
drag, startPoint x: 403, startPoint y: 279, endPoint x: 382, endPoint y: 300, distance: 29.6
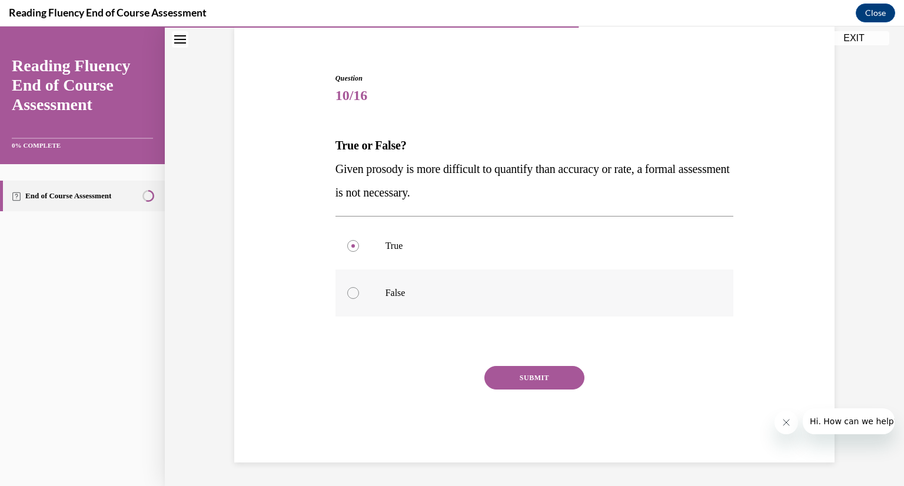
click at [382, 300] on label "False" at bounding box center [535, 293] width 399 height 47
click at [359, 299] on input "False" at bounding box center [353, 293] width 12 height 12
radio input "true"
click at [510, 372] on button "SUBMIT" at bounding box center [535, 378] width 100 height 24
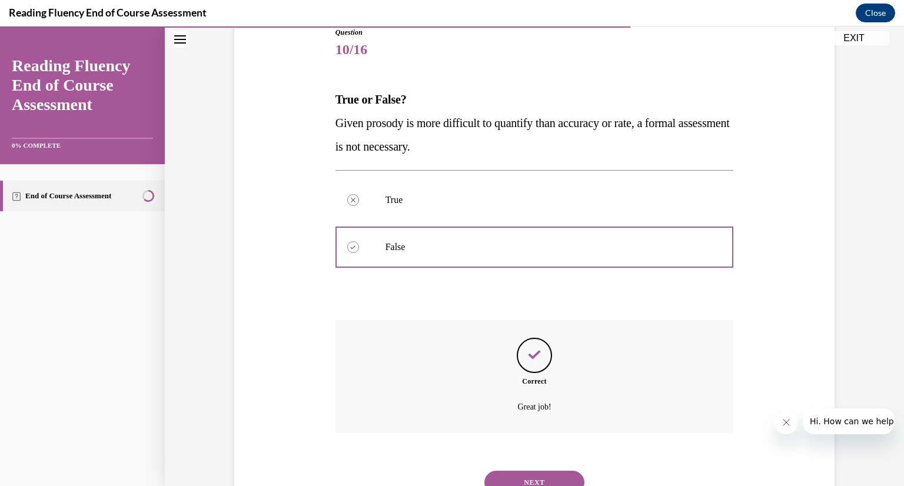
scroll to position [186, 0]
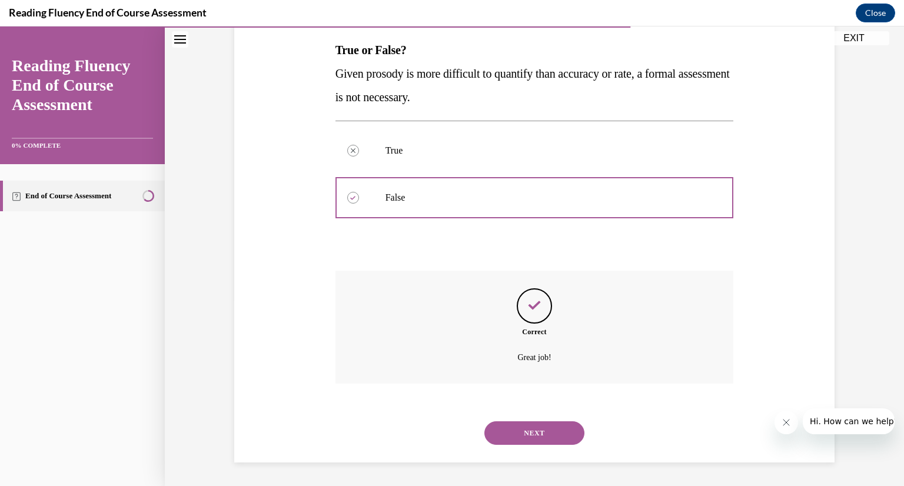
drag, startPoint x: 521, startPoint y: 427, endPoint x: 515, endPoint y: 436, distance: 10.6
click at [515, 436] on button "NEXT" at bounding box center [535, 434] width 100 height 24
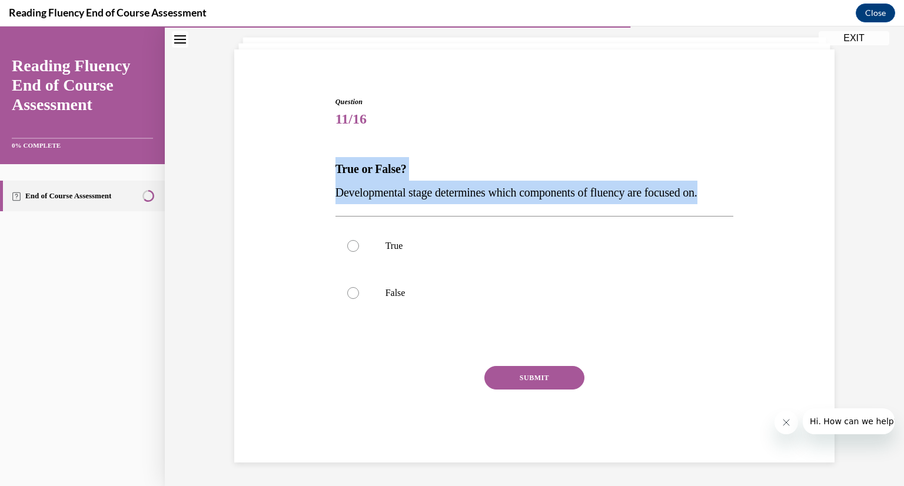
drag, startPoint x: 331, startPoint y: 167, endPoint x: 745, endPoint y: 191, distance: 414.6
click at [745, 191] on div "Question 11/16 True or False? Developmental stage determines which components o…" at bounding box center [534, 262] width 606 height 402
click at [386, 241] on p "True" at bounding box center [545, 246] width 319 height 12
click at [359, 241] on input "True" at bounding box center [353, 246] width 12 height 12
radio input "true"
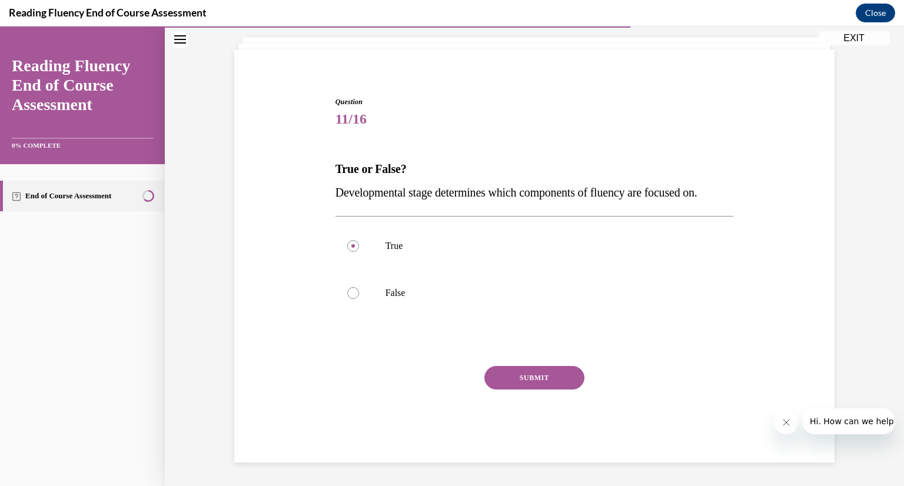
click at [548, 375] on button "SUBMIT" at bounding box center [535, 378] width 100 height 24
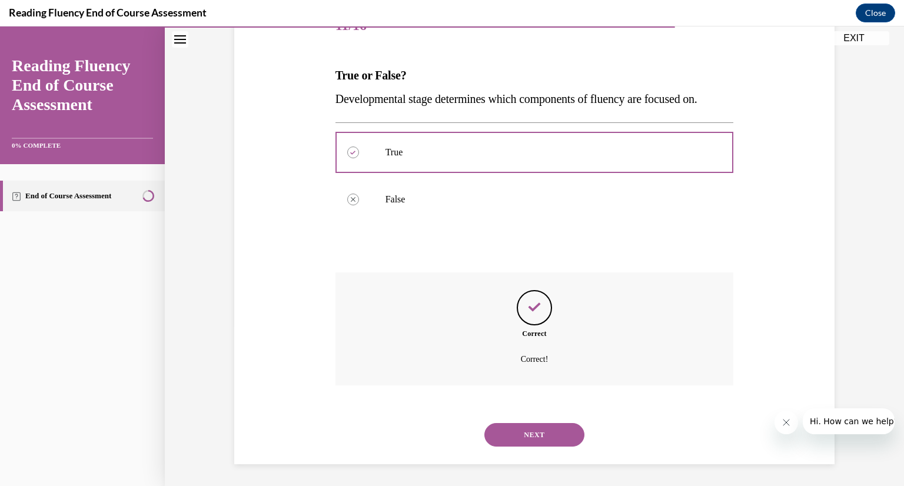
scroll to position [163, 0]
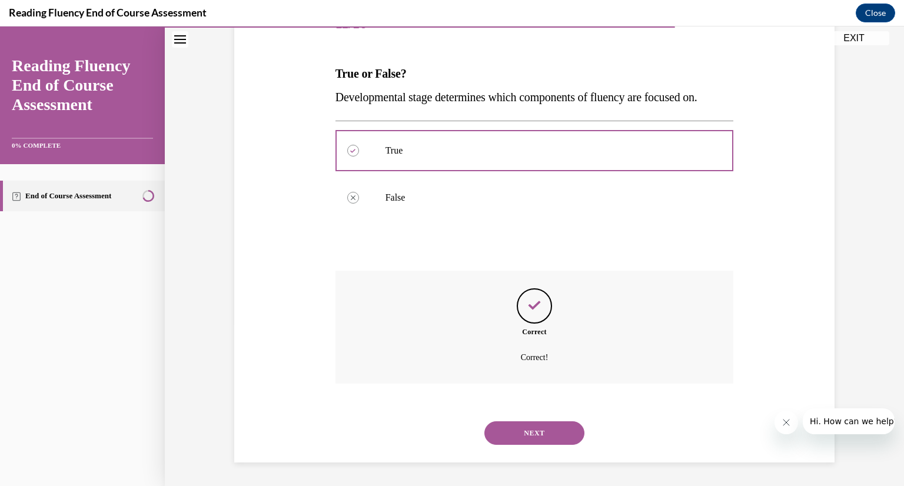
click at [516, 429] on button "NEXT" at bounding box center [535, 434] width 100 height 24
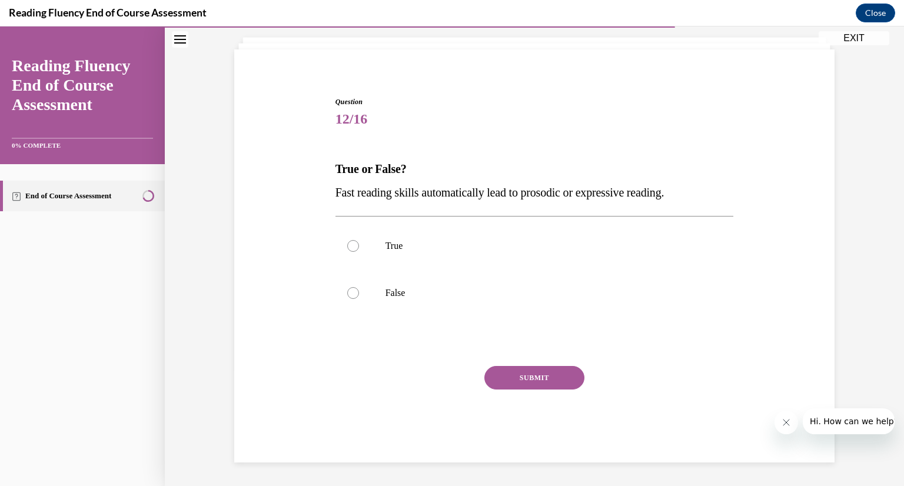
scroll to position [67, 0]
drag, startPoint x: 327, startPoint y: 166, endPoint x: 756, endPoint y: 190, distance: 429.3
click at [756, 190] on div "Question 12/16 True or False? Fast reading skills automatically lead to prosodi…" at bounding box center [534, 262] width 606 height 402
click at [536, 288] on p "False" at bounding box center [545, 293] width 319 height 12
click at [359, 288] on input "False" at bounding box center [353, 293] width 12 height 12
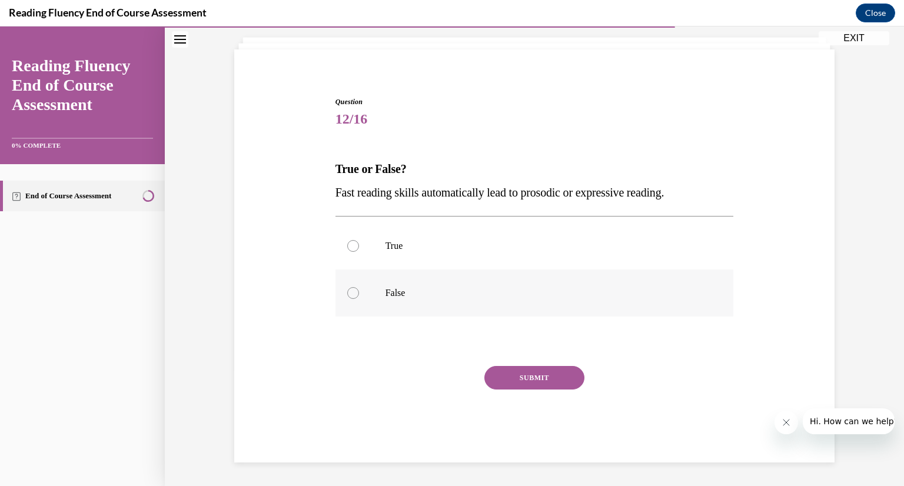
radio input "true"
click at [542, 367] on button "SUBMIT" at bounding box center [535, 378] width 100 height 24
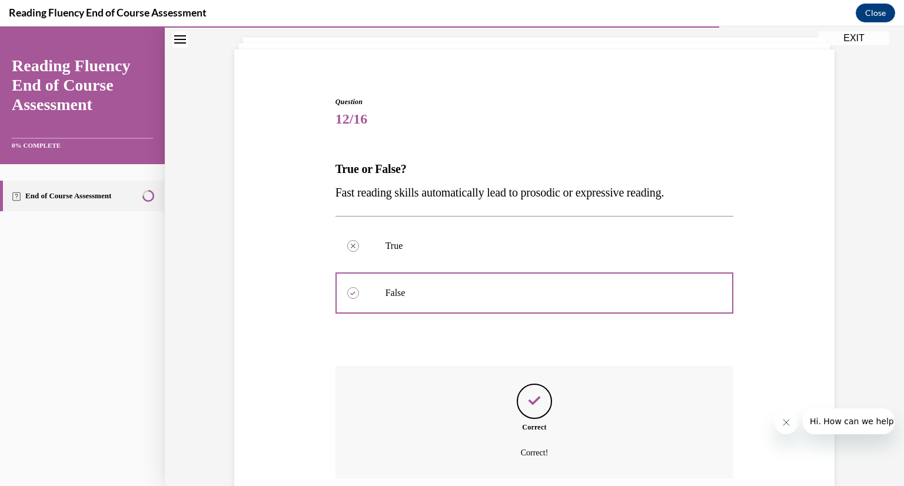
scroll to position [163, 0]
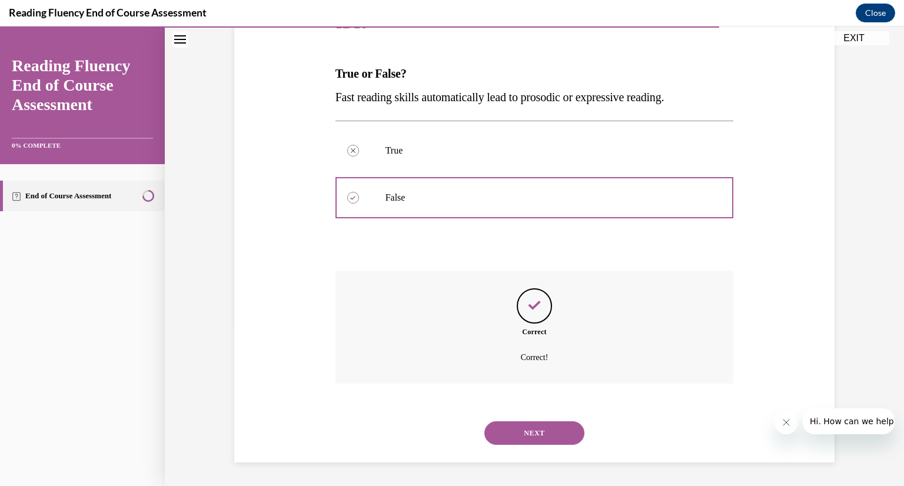
click at [532, 426] on button "NEXT" at bounding box center [535, 434] width 100 height 24
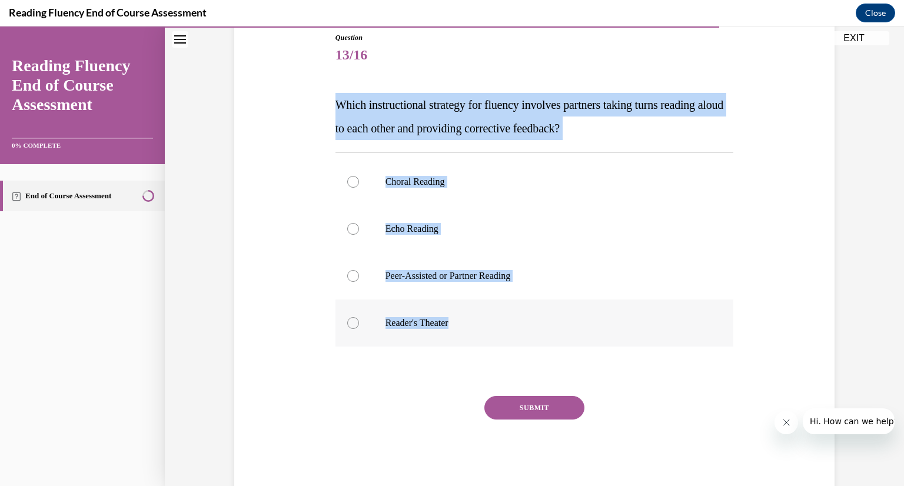
drag, startPoint x: 332, startPoint y: 104, endPoint x: 608, endPoint y: 314, distance: 346.6
click at [608, 314] on div "Question 13/16 Which instructional strategy for fluency involves partners takin…" at bounding box center [535, 262] width 399 height 460
click at [431, 271] on p "Peer-Assisted or Partner Reading" at bounding box center [545, 276] width 319 height 12
click at [359, 271] on input "Peer-Assisted or Partner Reading" at bounding box center [353, 276] width 12 height 12
radio input "true"
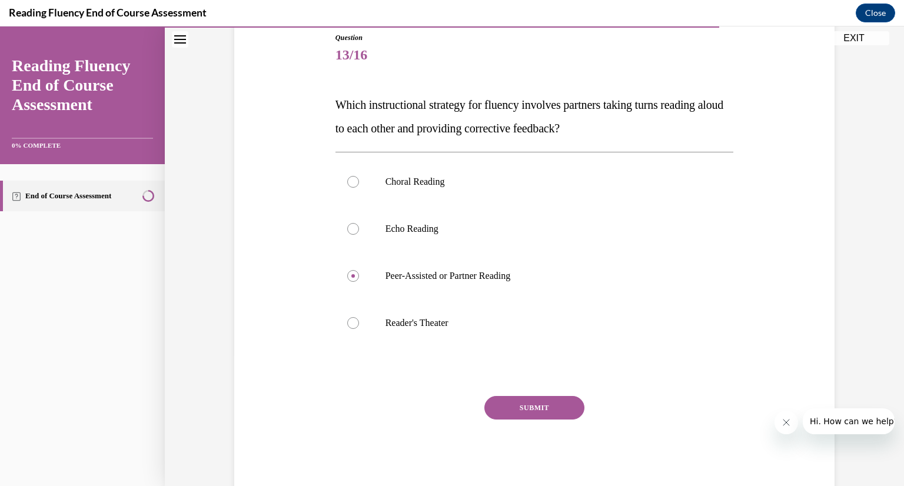
click at [536, 408] on button "SUBMIT" at bounding box center [535, 408] width 100 height 24
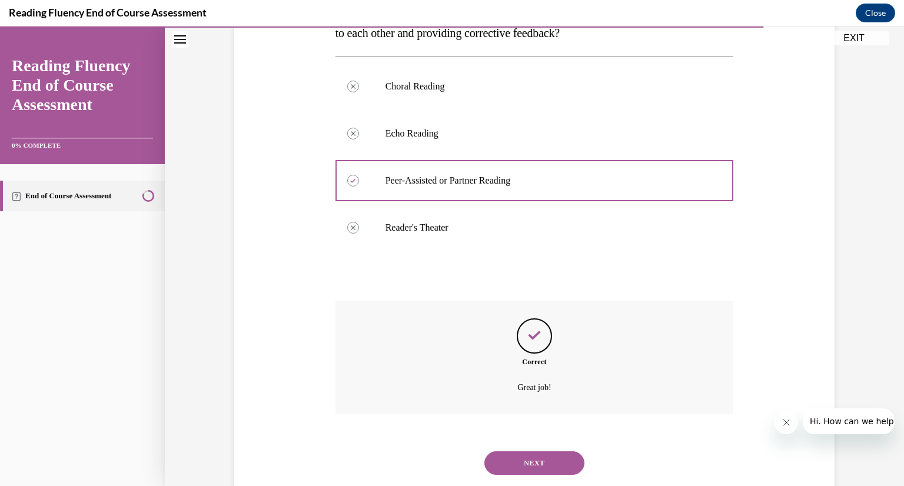
scroll to position [257, 0]
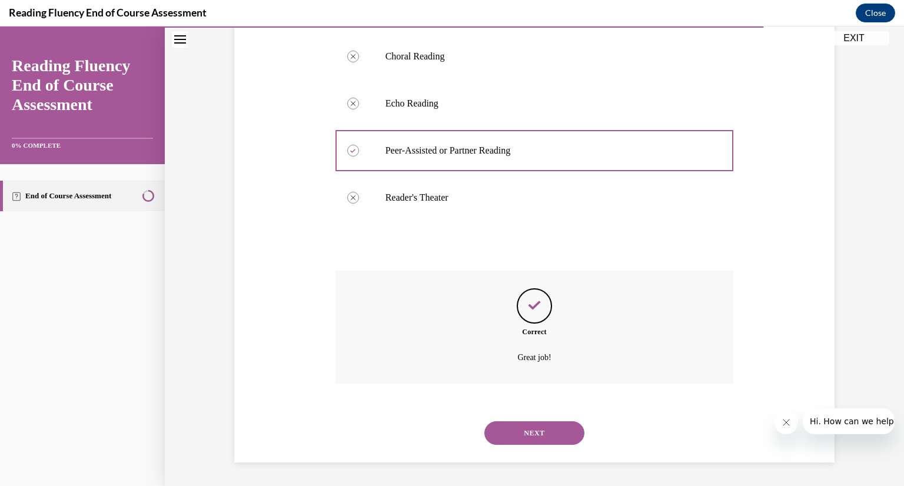
click at [538, 436] on button "NEXT" at bounding box center [535, 434] width 100 height 24
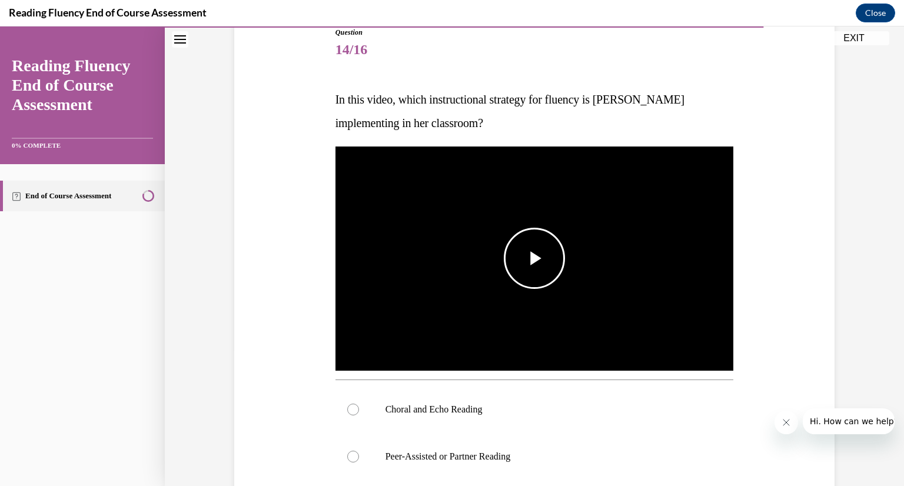
scroll to position [155, 0]
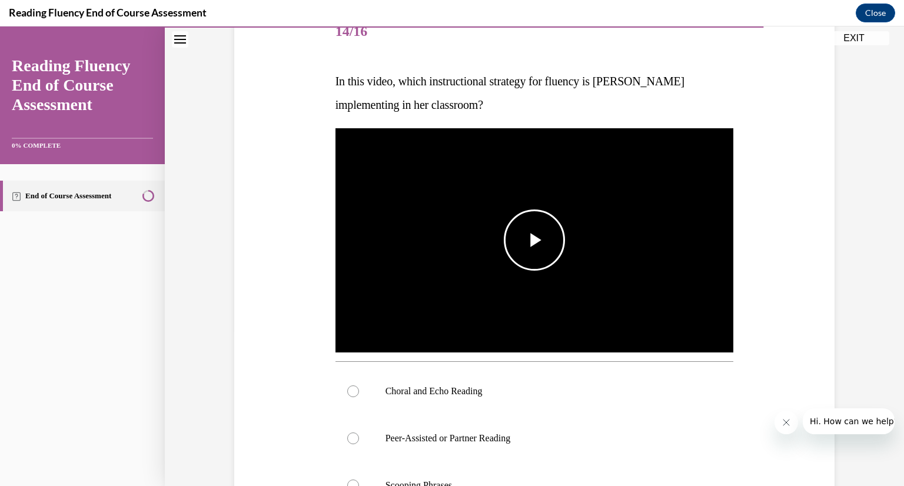
click at [535, 240] on span "Video player" at bounding box center [535, 240] width 0 height 0
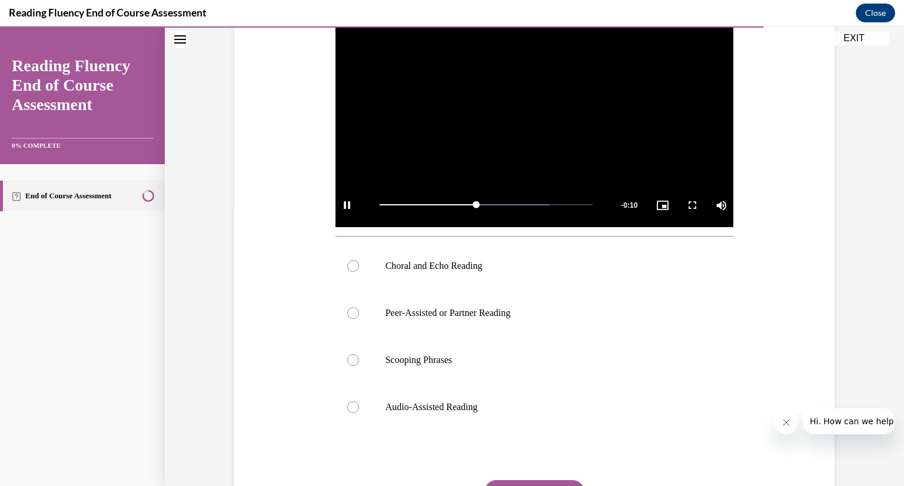
scroll to position [282, 0]
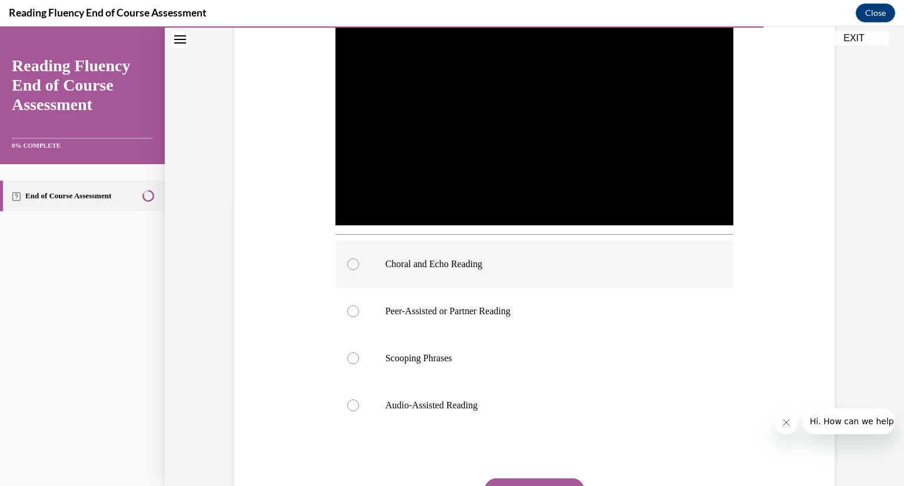
click at [472, 271] on label "Choral and Echo Reading" at bounding box center [535, 264] width 399 height 47
click at [359, 270] on input "Choral and Echo Reading" at bounding box center [353, 264] width 12 height 12
radio input "true"
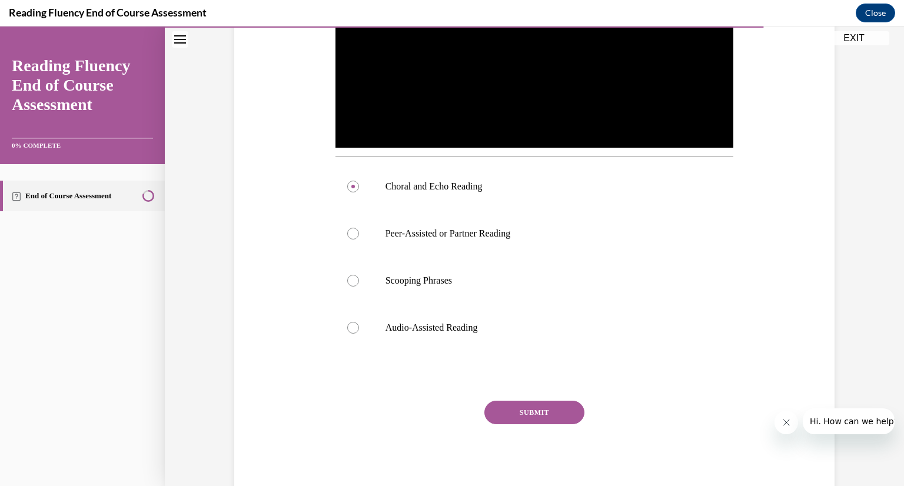
click at [551, 409] on button "SUBMIT" at bounding box center [535, 413] width 100 height 24
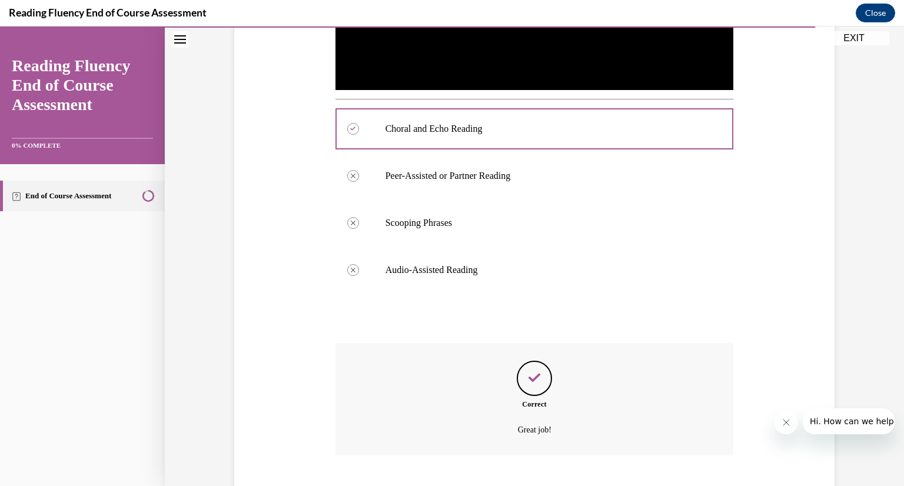
scroll to position [489, 0]
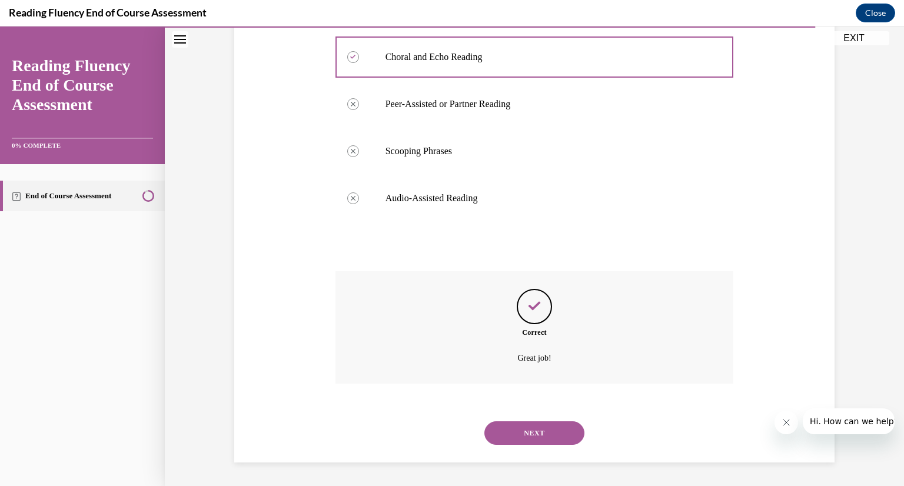
click at [541, 432] on button "NEXT" at bounding box center [535, 434] width 100 height 24
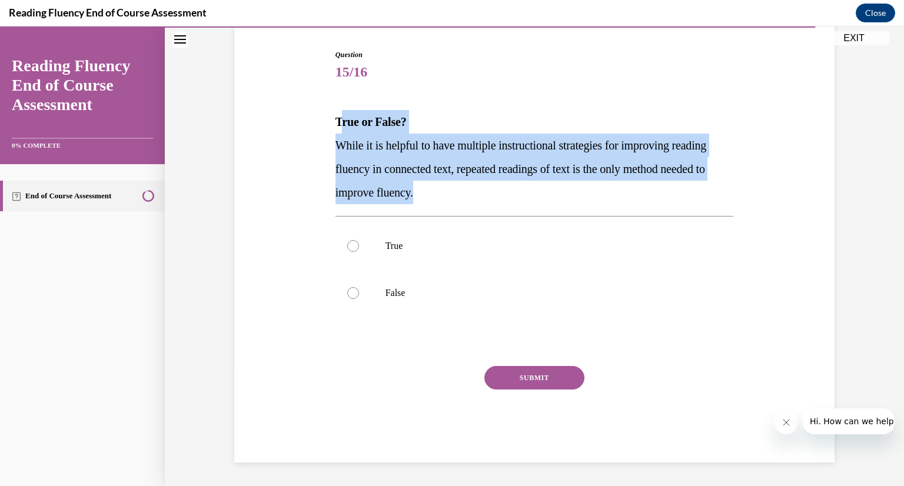
drag, startPoint x: 334, startPoint y: 120, endPoint x: 582, endPoint y: 190, distance: 257.0
click at [582, 190] on div "True or False? While it is helpful to have multiple instructional strategies fo…" at bounding box center [535, 157] width 399 height 94
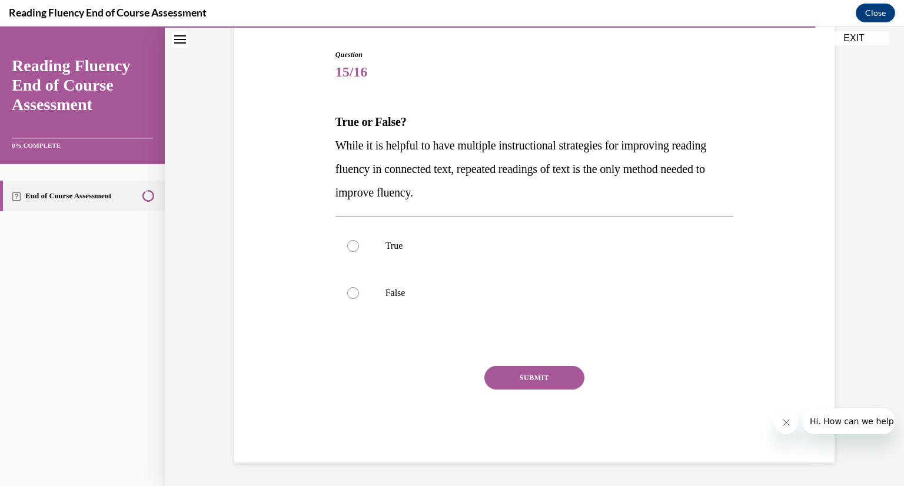
click at [327, 118] on div "Question 15/16 True or False? While it is helpful to have multiple instructiona…" at bounding box center [534, 238] width 606 height 449
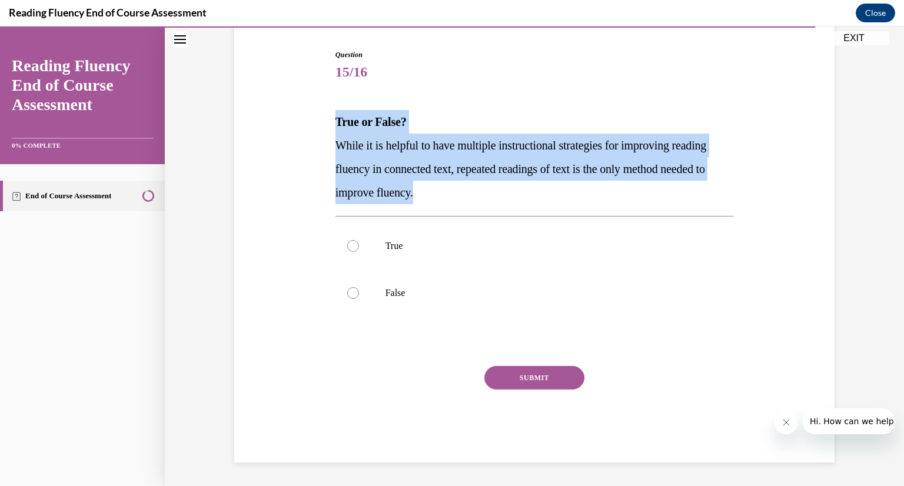
drag, startPoint x: 330, startPoint y: 118, endPoint x: 615, endPoint y: 195, distance: 294.7
click at [615, 195] on div "True or False? While it is helpful to have multiple instructional strategies fo…" at bounding box center [535, 157] width 399 height 94
click at [386, 243] on p "True" at bounding box center [545, 246] width 319 height 12
click at [359, 243] on input "True" at bounding box center [353, 246] width 12 height 12
radio input "true"
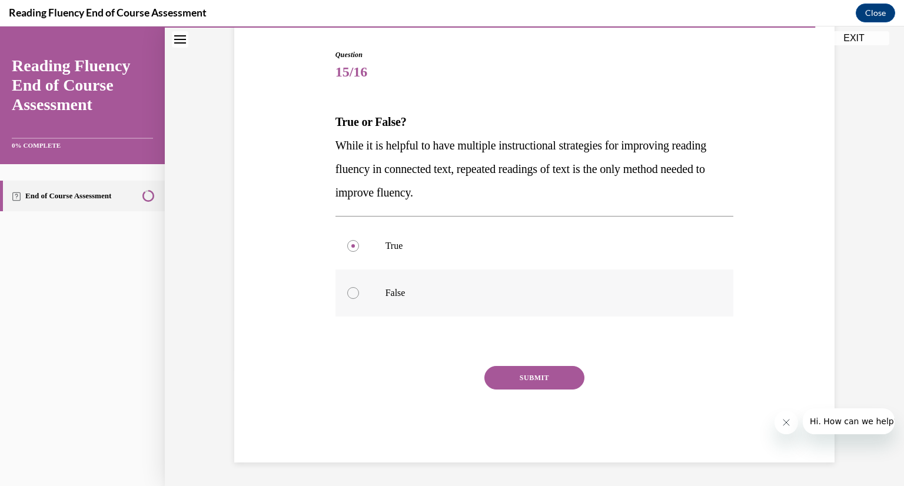
click at [399, 301] on label "False" at bounding box center [535, 293] width 399 height 47
click at [359, 299] on input "False" at bounding box center [353, 293] width 12 height 12
radio input "true"
click at [538, 377] on button "SUBMIT" at bounding box center [535, 378] width 100 height 24
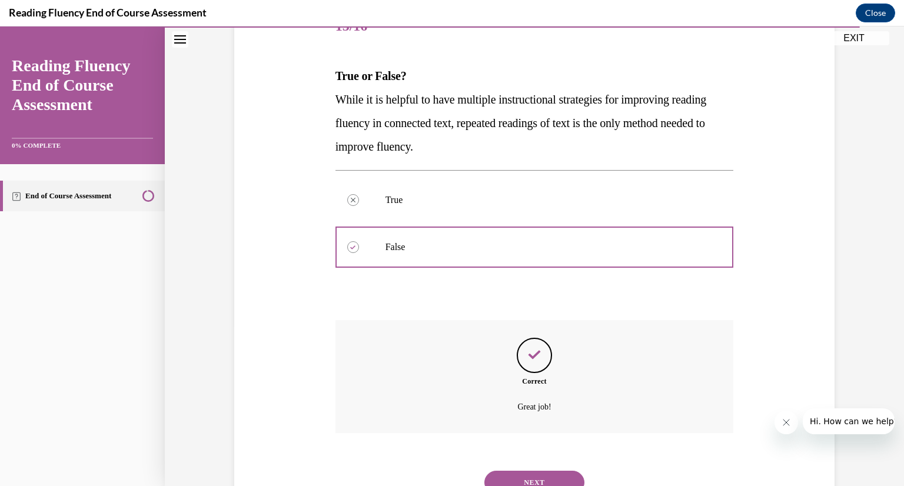
scroll to position [210, 0]
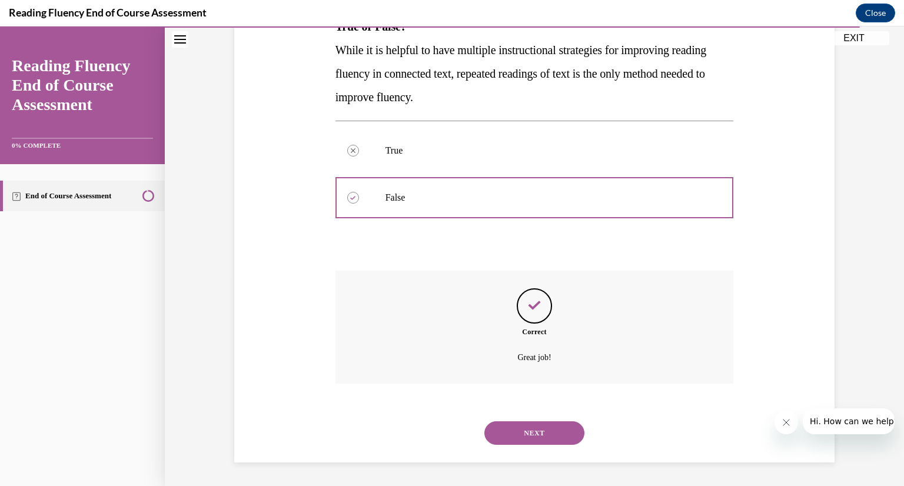
click at [546, 432] on button "NEXT" at bounding box center [535, 434] width 100 height 24
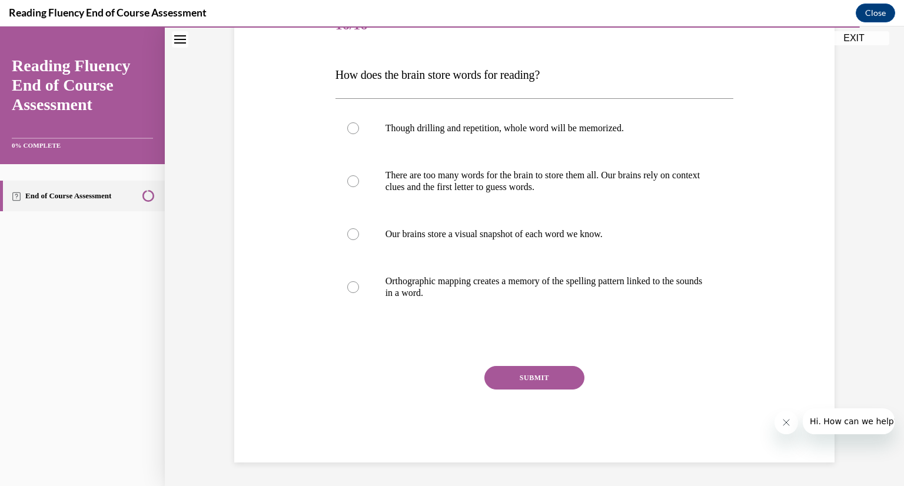
scroll to position [131, 0]
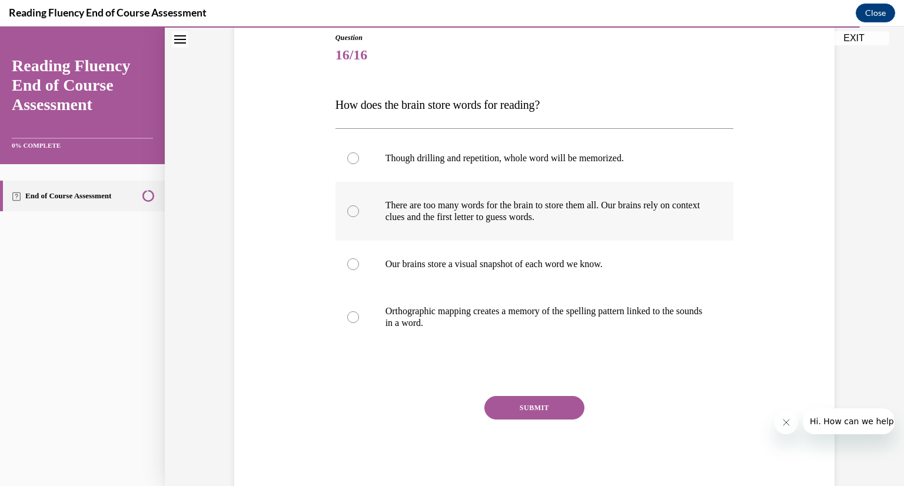
drag, startPoint x: 328, startPoint y: 99, endPoint x: 562, endPoint y: 234, distance: 270.7
drag, startPoint x: 562, startPoint y: 234, endPoint x: 314, endPoint y: 98, distance: 282.8
click at [314, 98] on div "Question 16/16 How does the brain store words for reading? Though drilling and …" at bounding box center [534, 245] width 606 height 496
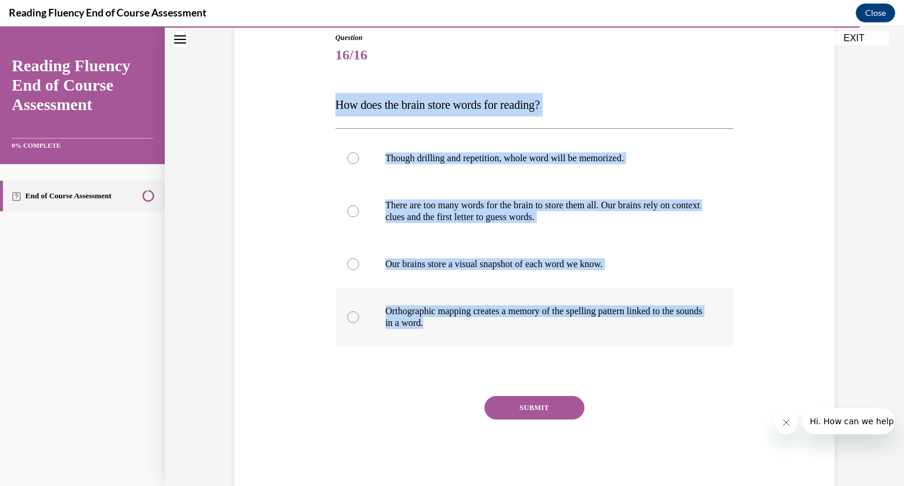
drag, startPoint x: 332, startPoint y: 101, endPoint x: 638, endPoint y: 324, distance: 378.9
click at [638, 324] on div "Question 16/16 How does the brain store words for reading? Though drilling and …" at bounding box center [535, 262] width 399 height 460
click at [486, 307] on p "Orthographic mapping creates a memory of the spelling pattern linked to the sou…" at bounding box center [545, 318] width 319 height 24
click at [359, 311] on input "Orthographic mapping creates a memory of the spelling pattern linked to the sou…" at bounding box center [353, 317] width 12 height 12
radio input "true"
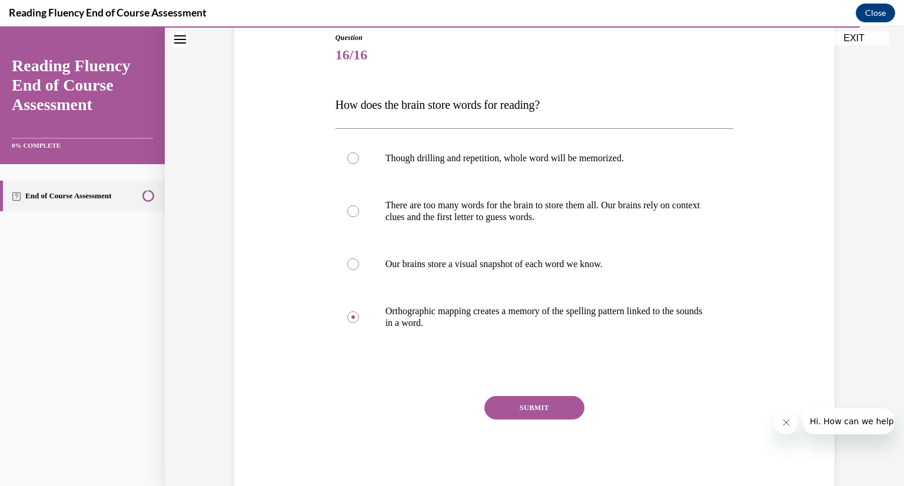
click at [531, 402] on button "SUBMIT" at bounding box center [535, 408] width 100 height 24
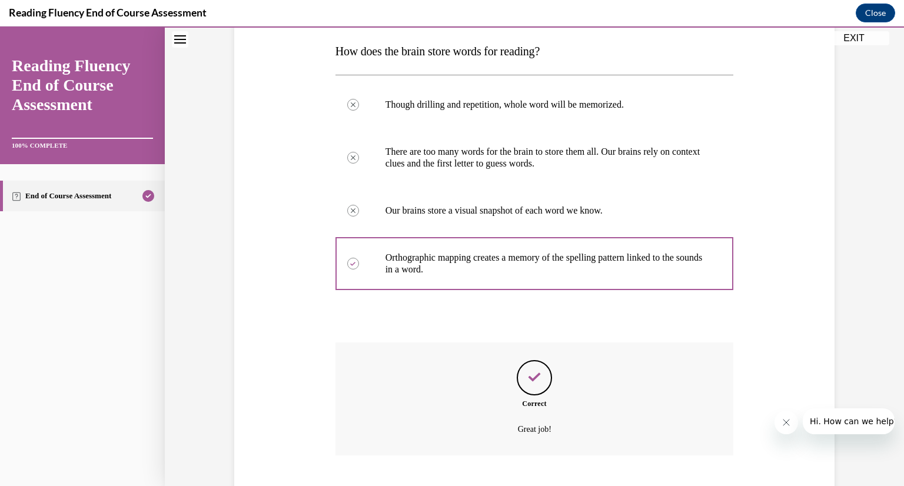
scroll to position [257, 0]
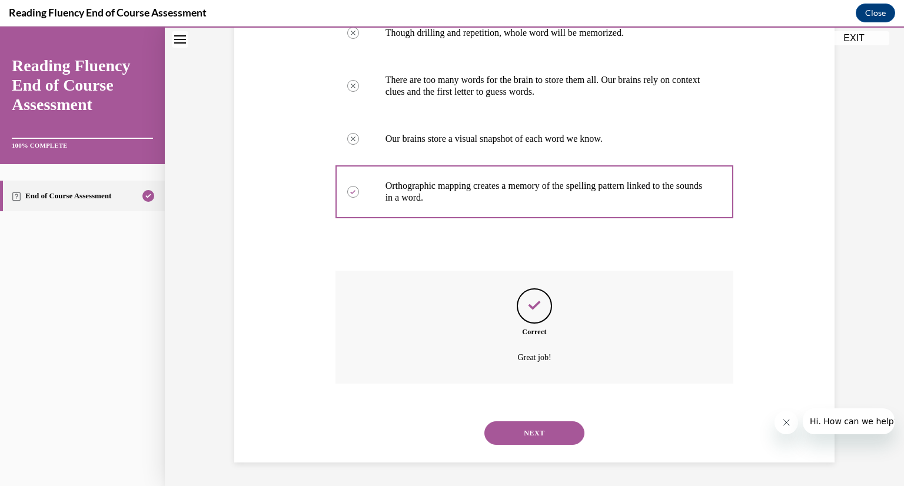
click at [535, 433] on button "NEXT" at bounding box center [535, 434] width 100 height 24
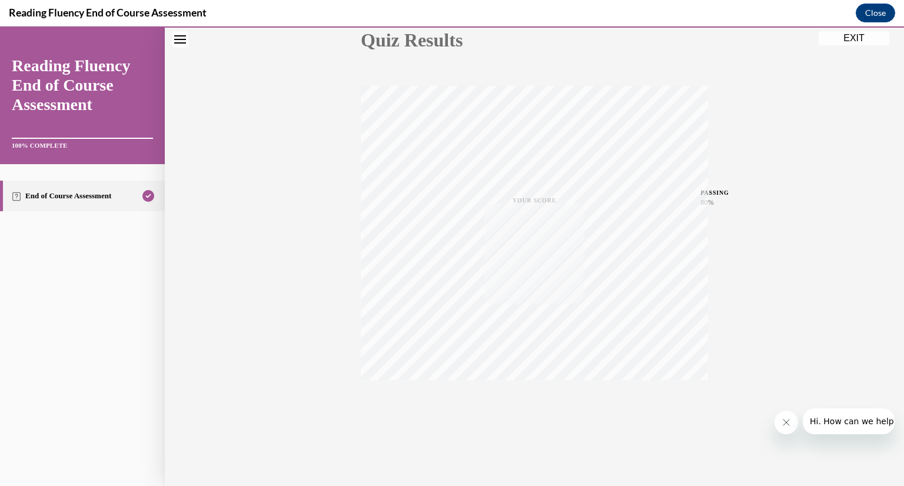
scroll to position [144, 0]
click at [868, 37] on button "EXIT" at bounding box center [854, 38] width 71 height 14
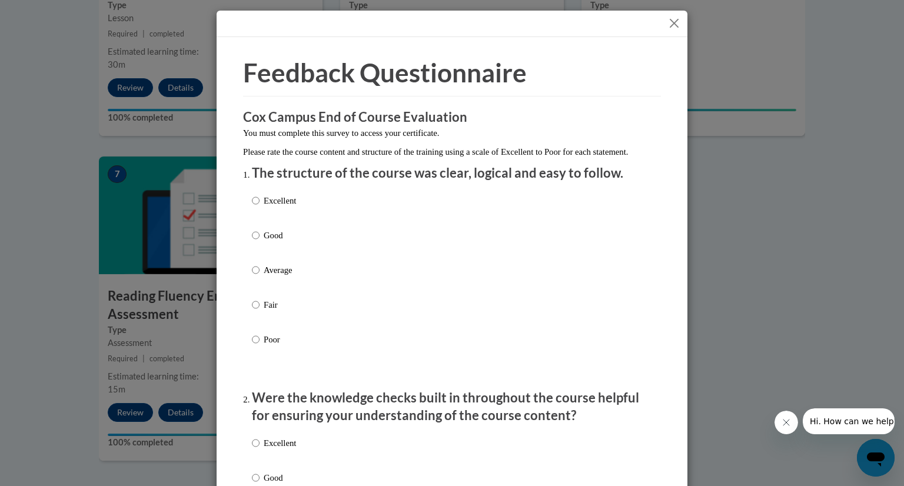
click at [376, 215] on div "Excellent Good Average Fair Poor" at bounding box center [452, 284] width 400 height 192
click at [269, 207] on p "Excellent" at bounding box center [280, 200] width 32 height 13
click at [260, 207] on input "Excellent" at bounding box center [256, 200] width 8 height 13
radio input "true"
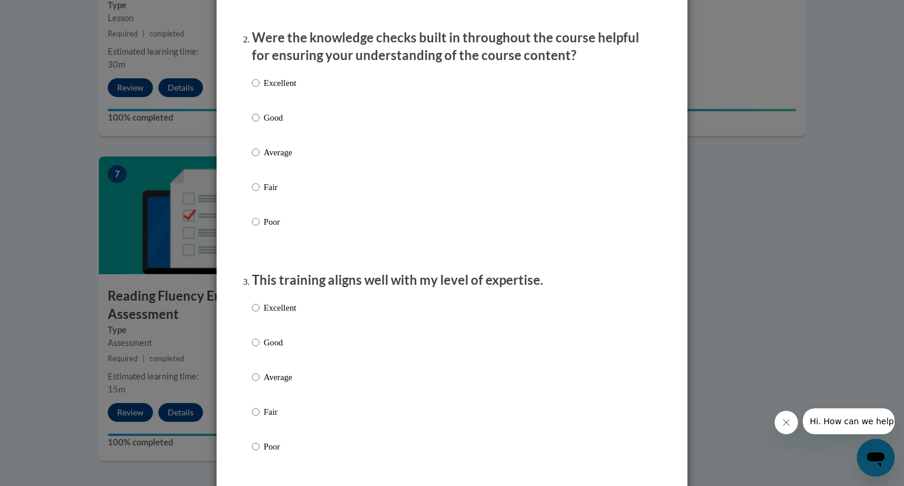
scroll to position [362, 0]
click at [379, 326] on div "Excellent Good Average Fair Poor" at bounding box center [452, 390] width 400 height 192
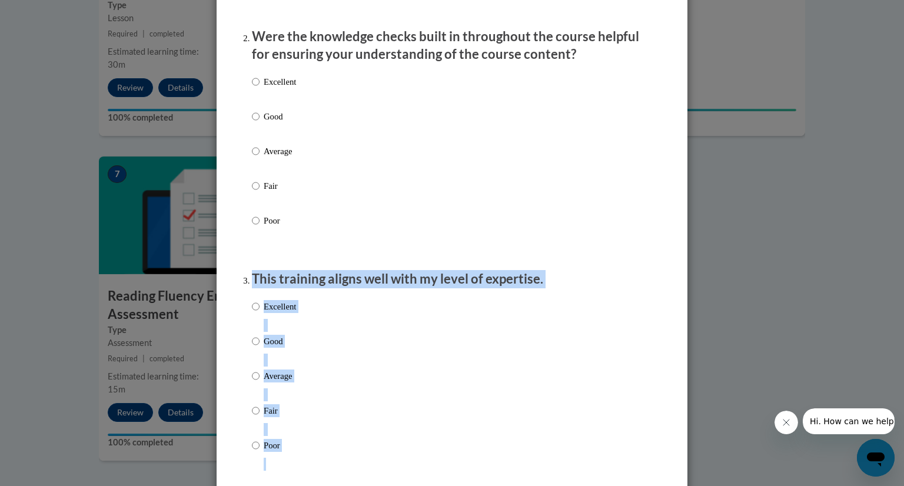
drag, startPoint x: 379, startPoint y: 326, endPoint x: 349, endPoint y: 84, distance: 243.9
click at [339, 92] on div "Excellent Good Average Fair Poor" at bounding box center [452, 165] width 400 height 192
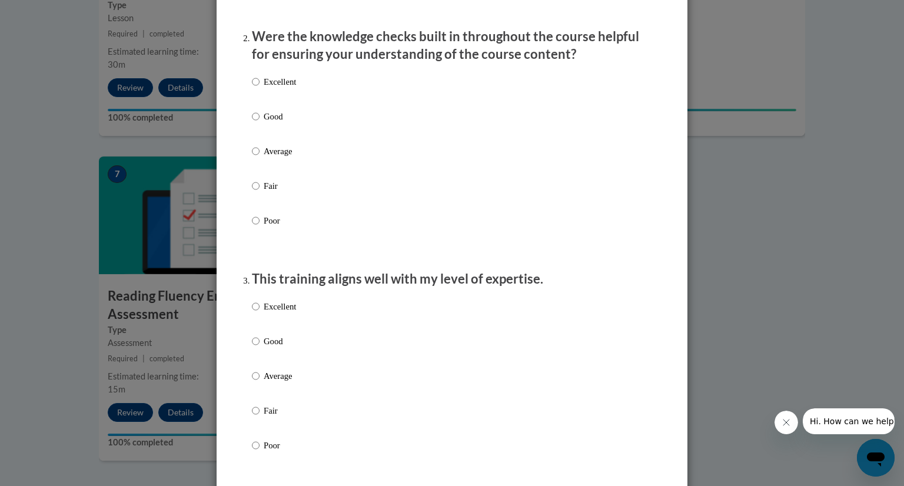
click at [278, 88] on p "Excellent" at bounding box center [280, 81] width 32 height 13
click at [260, 88] on input "Excellent" at bounding box center [256, 81] width 8 height 13
radio input "true"
click at [293, 311] on div "Excellent Good Average Fair Poor" at bounding box center [274, 385] width 44 height 183
click at [291, 313] on p "Excellent" at bounding box center [280, 306] width 32 height 13
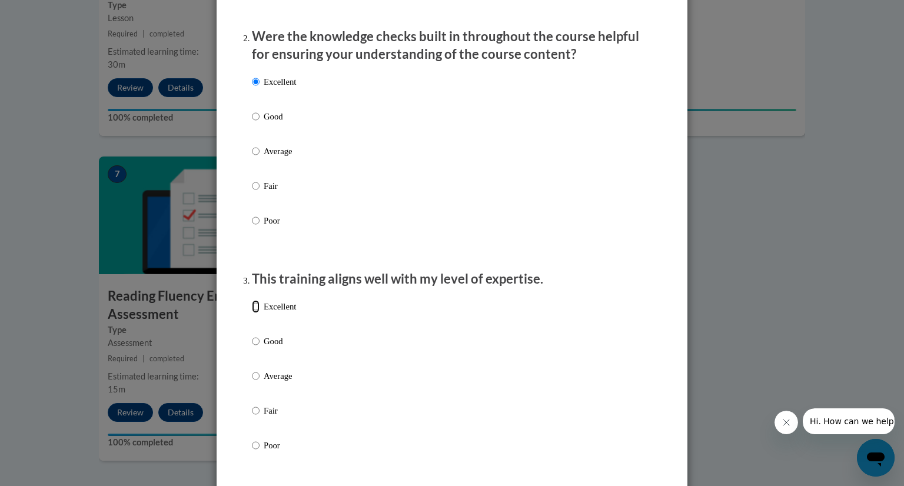
click at [260, 313] on input "Excellent" at bounding box center [256, 306] width 8 height 13
radio input "true"
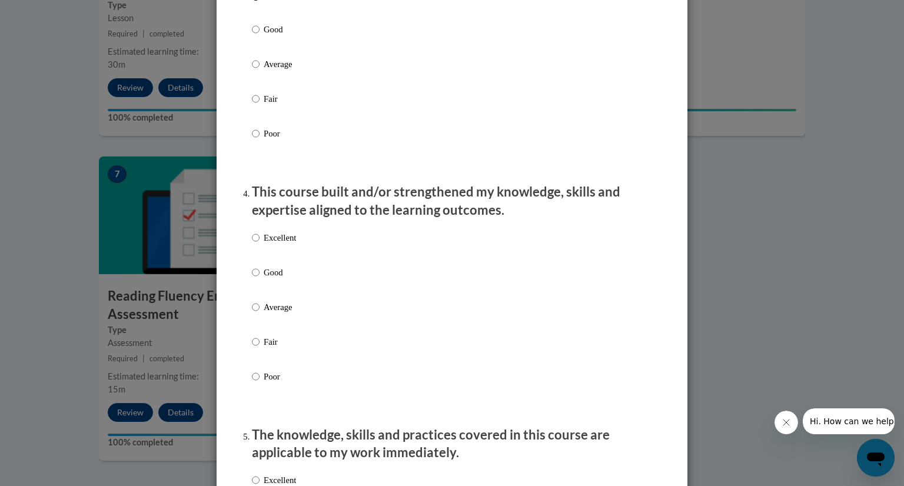
scroll to position [676, 0]
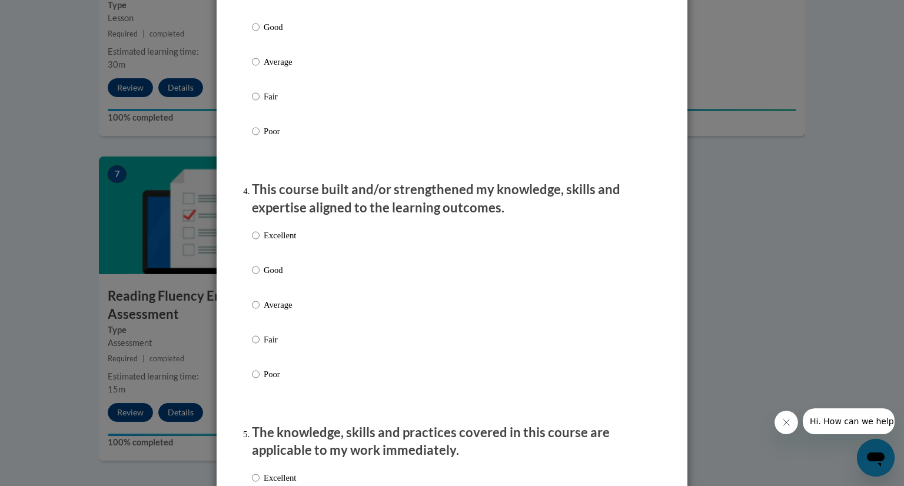
click at [280, 240] on div "Excellent Good Average Fair Poor" at bounding box center [274, 314] width 44 height 183
click at [280, 242] on p "Excellent" at bounding box center [280, 235] width 32 height 13
click at [260, 242] on input "Excellent" at bounding box center [256, 235] width 8 height 13
radio input "true"
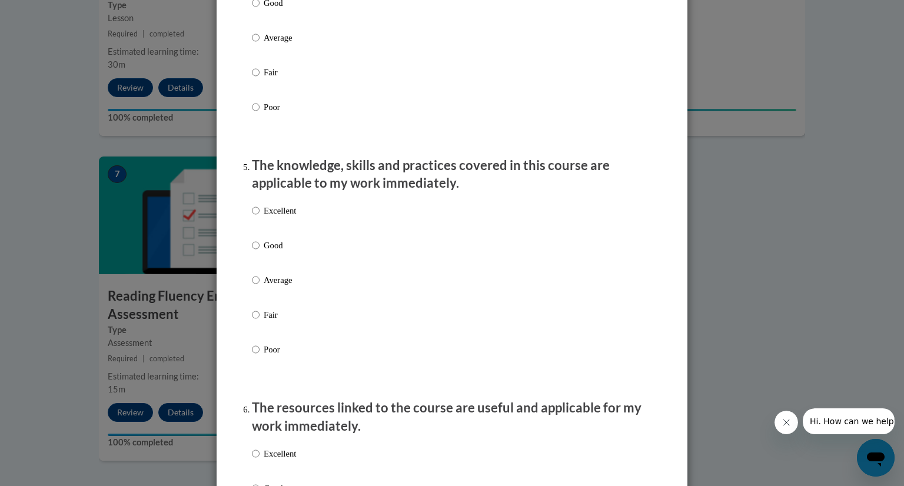
scroll to position [955, 0]
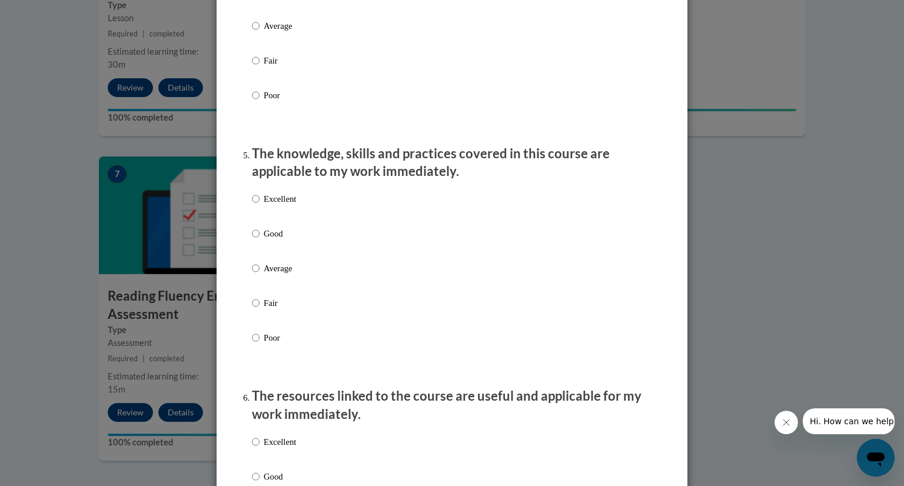
click at [280, 205] on p "Excellent" at bounding box center [280, 199] width 32 height 13
click at [260, 205] on input "Excellent" at bounding box center [256, 199] width 8 height 13
radio input "true"
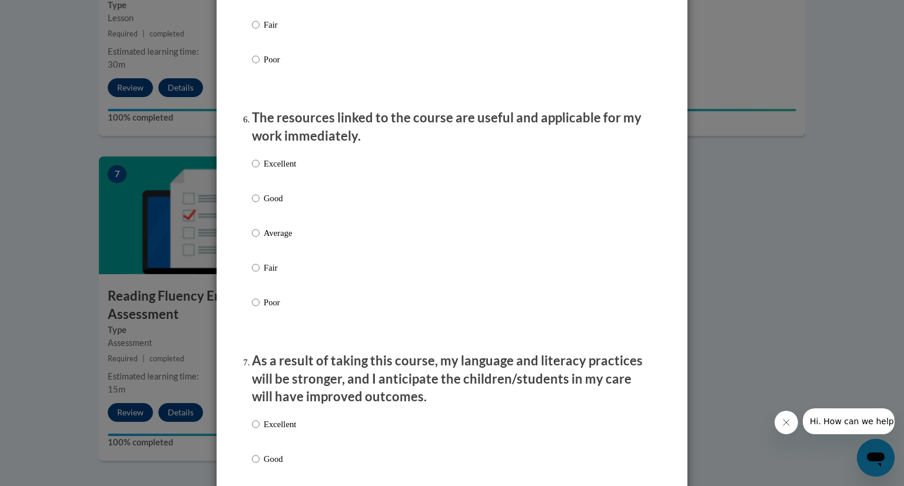
scroll to position [1235, 0]
click at [292, 163] on div "Excellent Good Average Fair Poor" at bounding box center [274, 241] width 44 height 183
click at [280, 168] on p "Excellent" at bounding box center [280, 161] width 32 height 13
click at [260, 168] on input "Excellent" at bounding box center [256, 161] width 8 height 13
radio input "true"
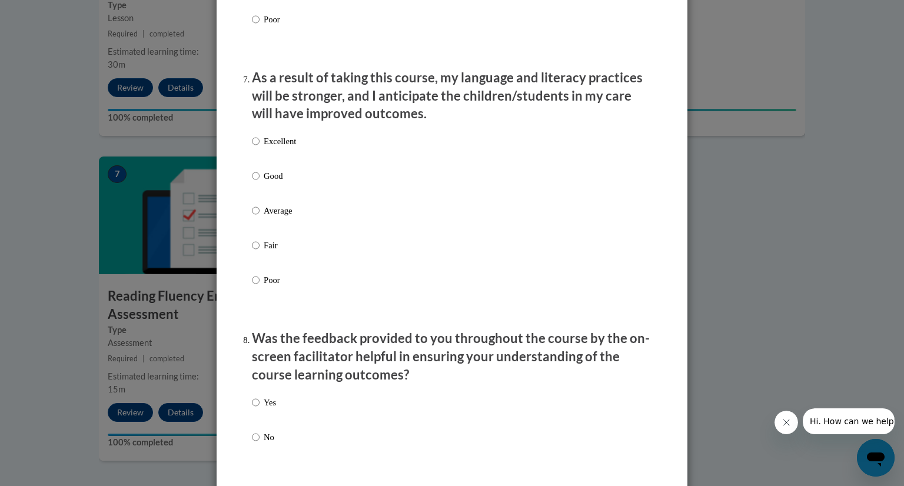
scroll to position [1559, 0]
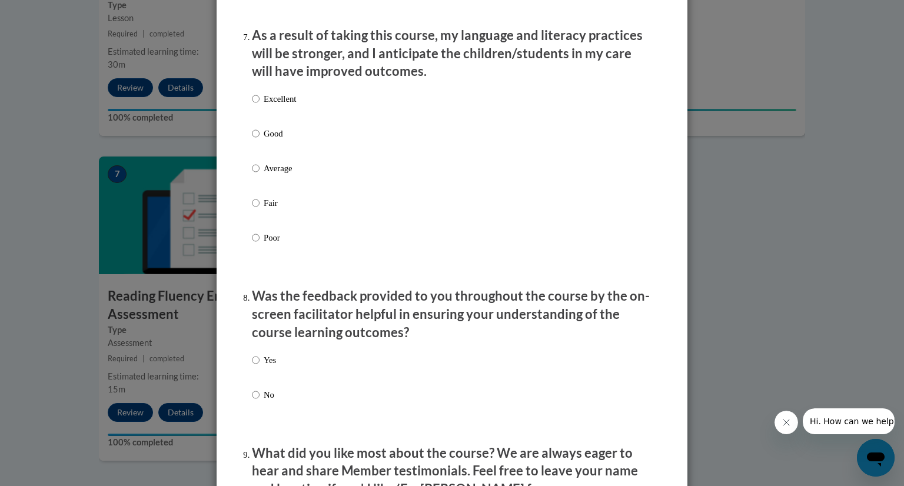
click at [281, 105] on p "Excellent" at bounding box center [280, 98] width 32 height 13
click at [260, 105] on input "Excellent" at bounding box center [256, 98] width 8 height 13
radio input "true"
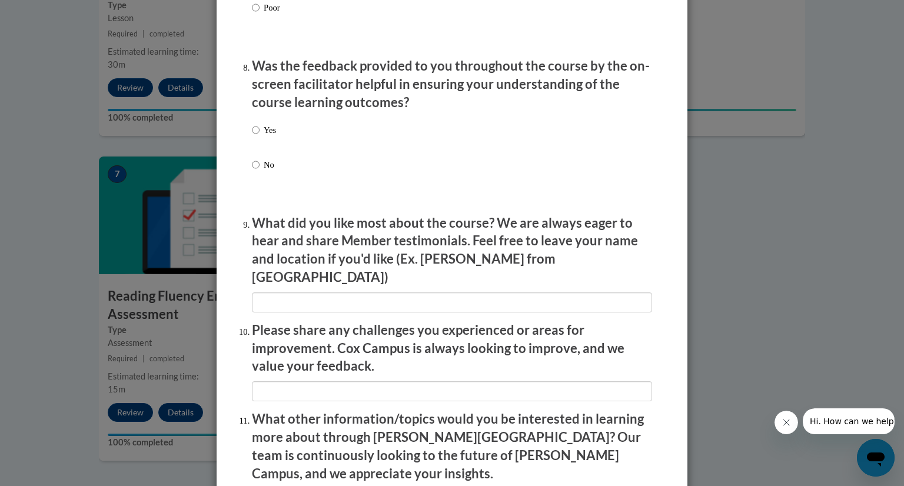
scroll to position [1790, 0]
click at [268, 136] on p "Yes" at bounding box center [270, 129] width 12 height 13
click at [260, 136] on input "Yes" at bounding box center [256, 129] width 8 height 13
radio input "true"
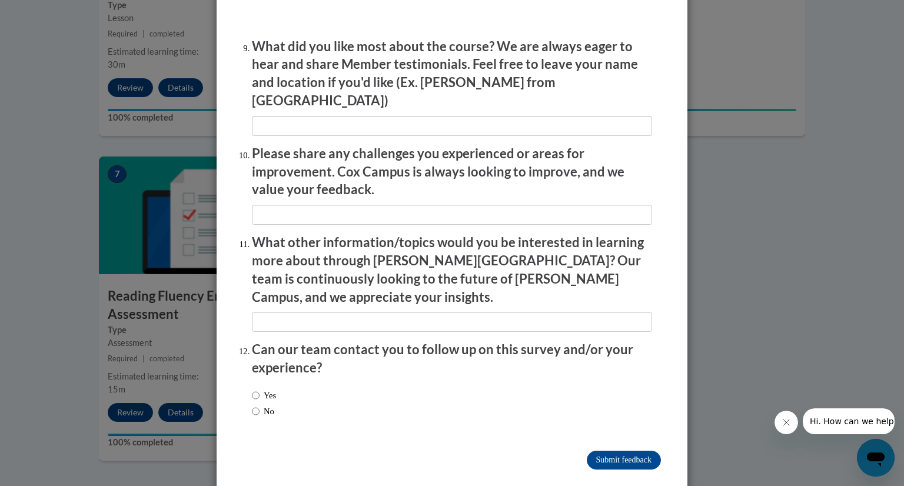
click at [273, 389] on label "Yes" at bounding box center [264, 395] width 24 height 13
click at [260, 389] on input "Yes" at bounding box center [256, 395] width 8 height 13
radio input "true"
click at [268, 405] on label "No" at bounding box center [263, 411] width 22 height 13
click at [260, 405] on input "No" at bounding box center [256, 411] width 8 height 13
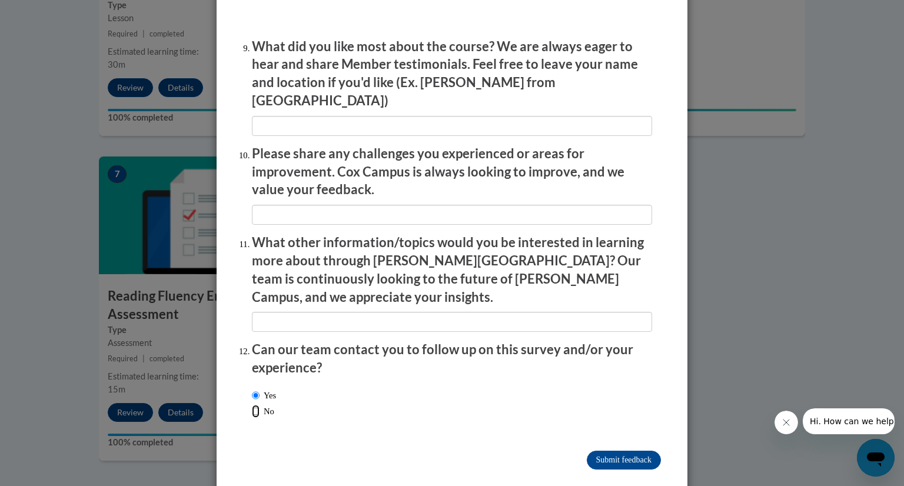
radio input "true"
click at [631, 451] on input "Submit feedback" at bounding box center [624, 460] width 74 height 19
